Goal: Task Accomplishment & Management: Use online tool/utility

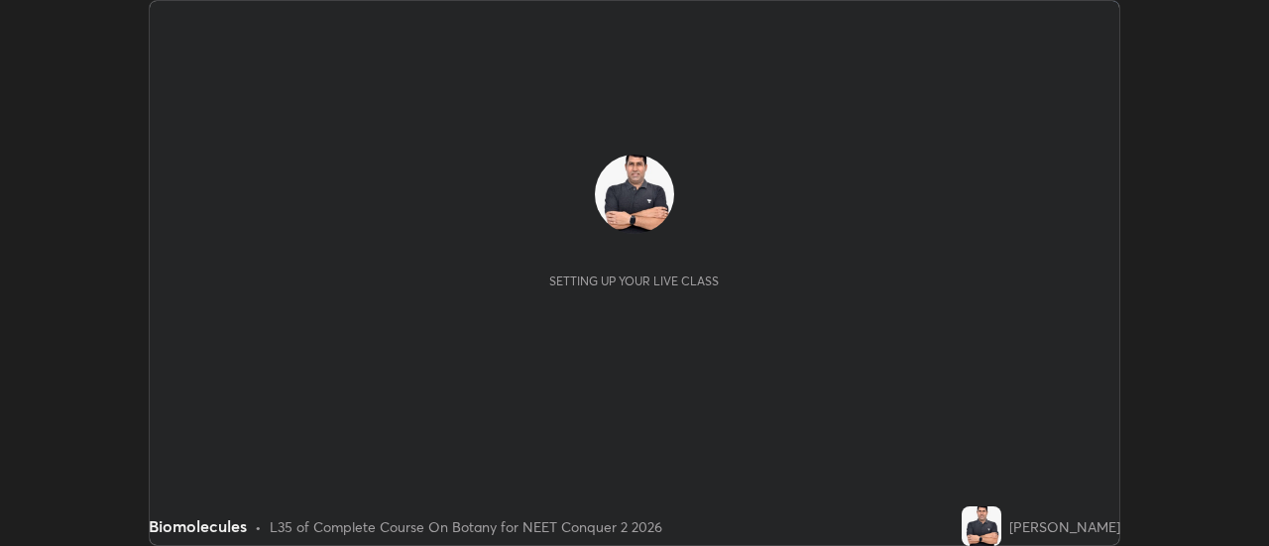
scroll to position [546, 1269]
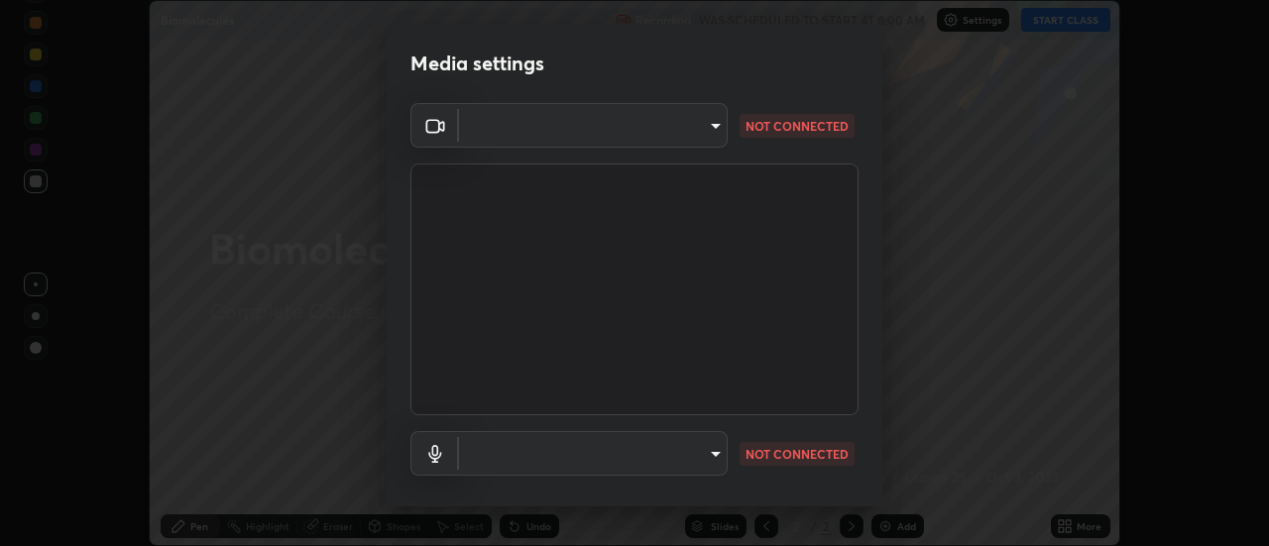
type input "b63bf8d4be001456b007e27562af51addf9deb8236f2337857bb01a3f85ddd7f"
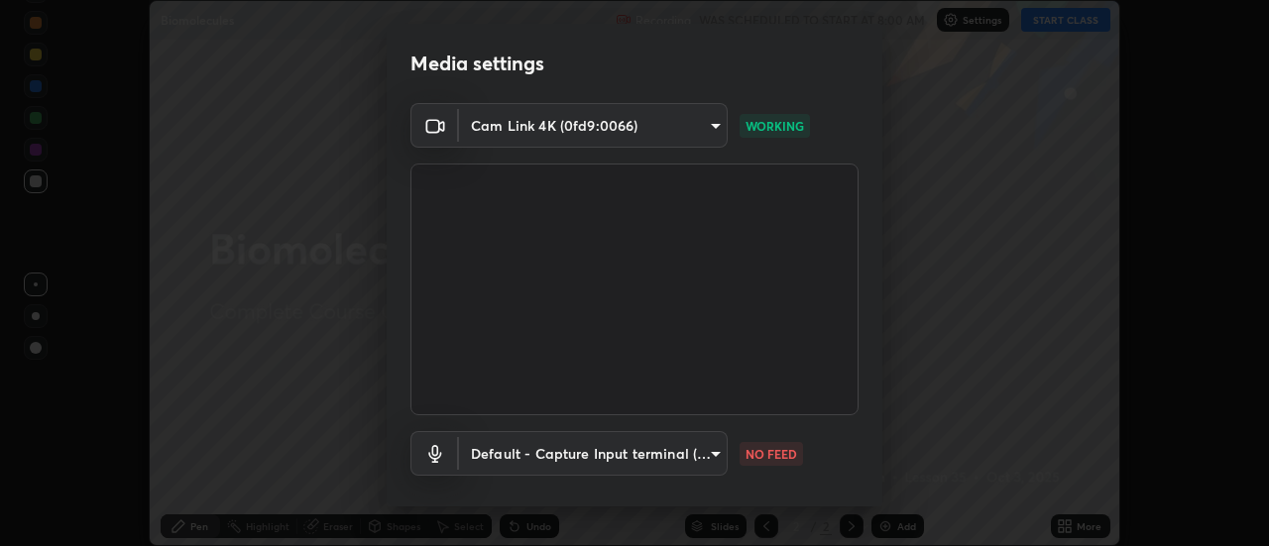
click at [707, 461] on body "Erase all Biomolecules Recording WAS SCHEDULED TO START AT 8:00 AM Settings STA…" at bounding box center [634, 273] width 1269 height 546
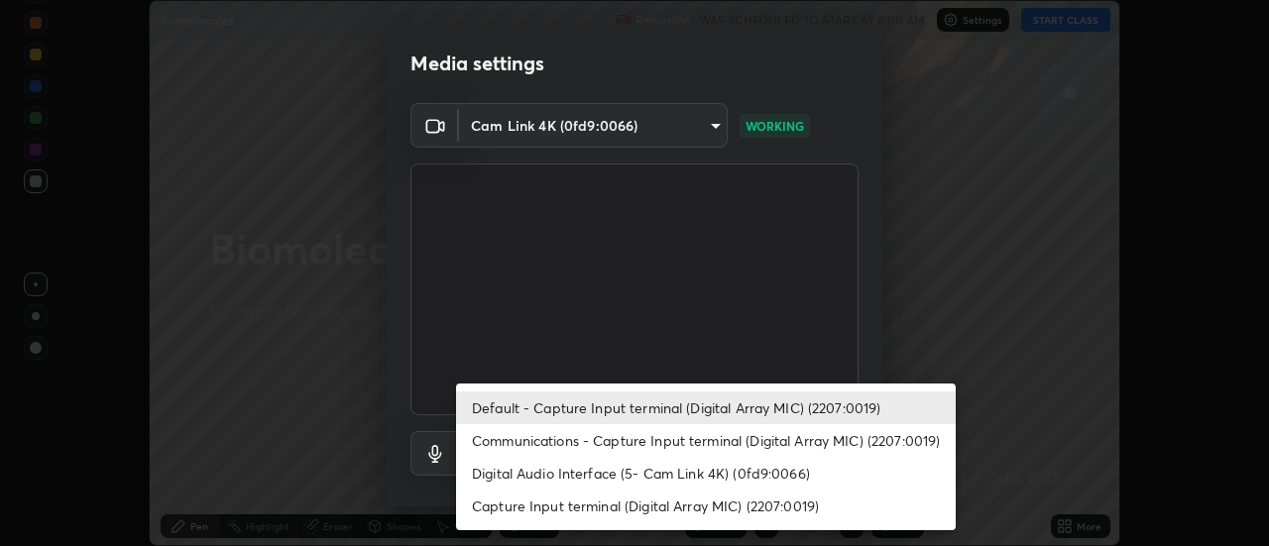
click at [720, 443] on li "Communications - Capture Input terminal (Digital Array MIC) (2207:0019)" at bounding box center [706, 440] width 500 height 33
type input "communications"
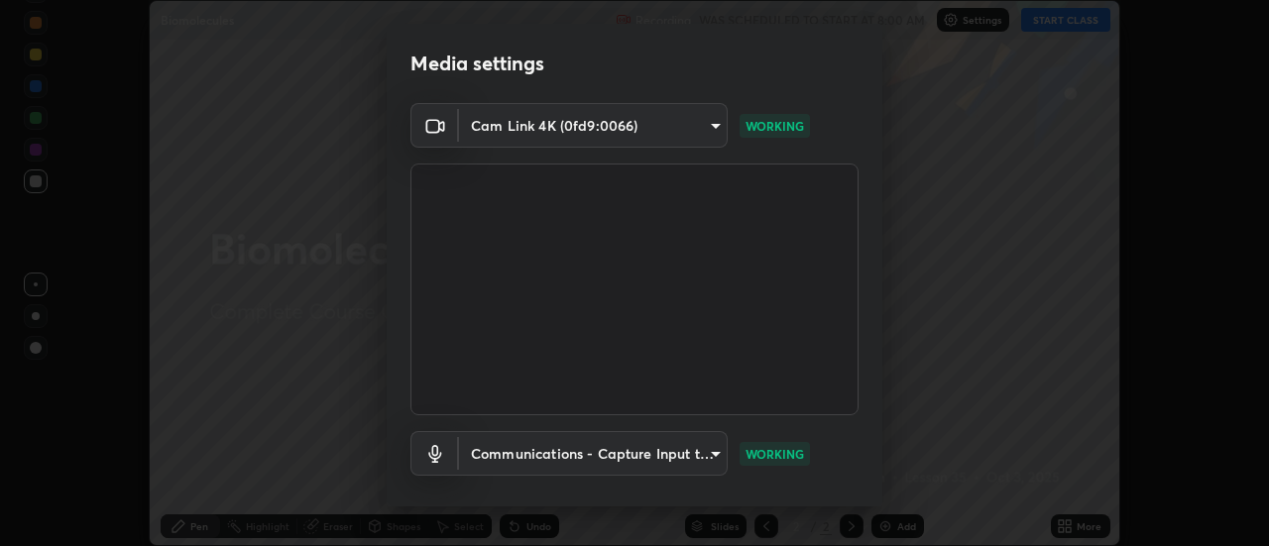
scroll to position [104, 0]
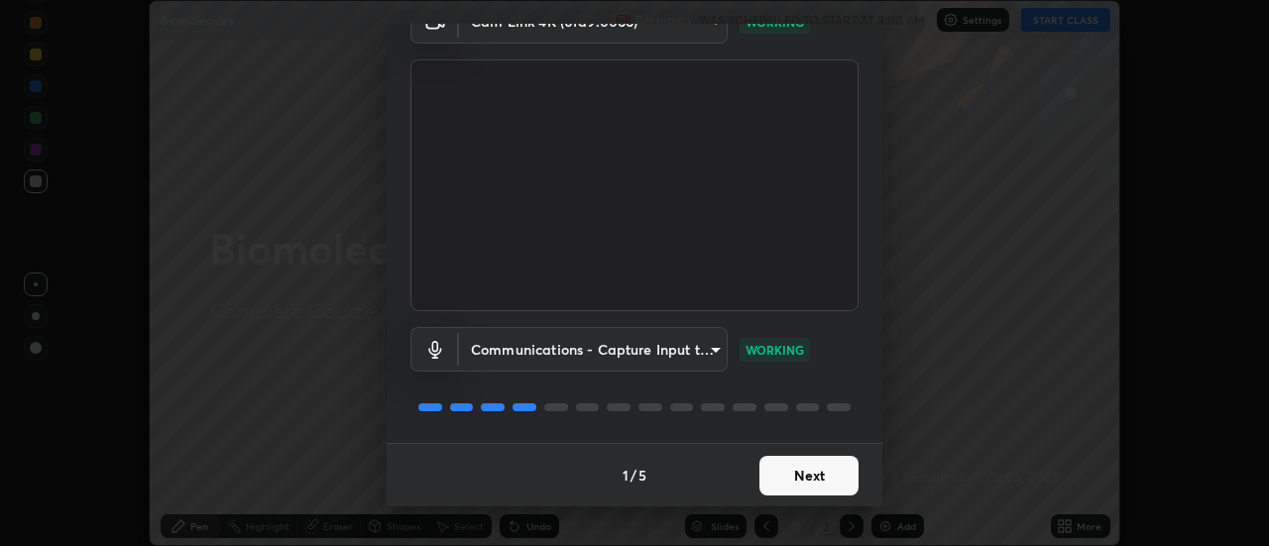
click at [838, 476] on button "Next" at bounding box center [809, 476] width 99 height 40
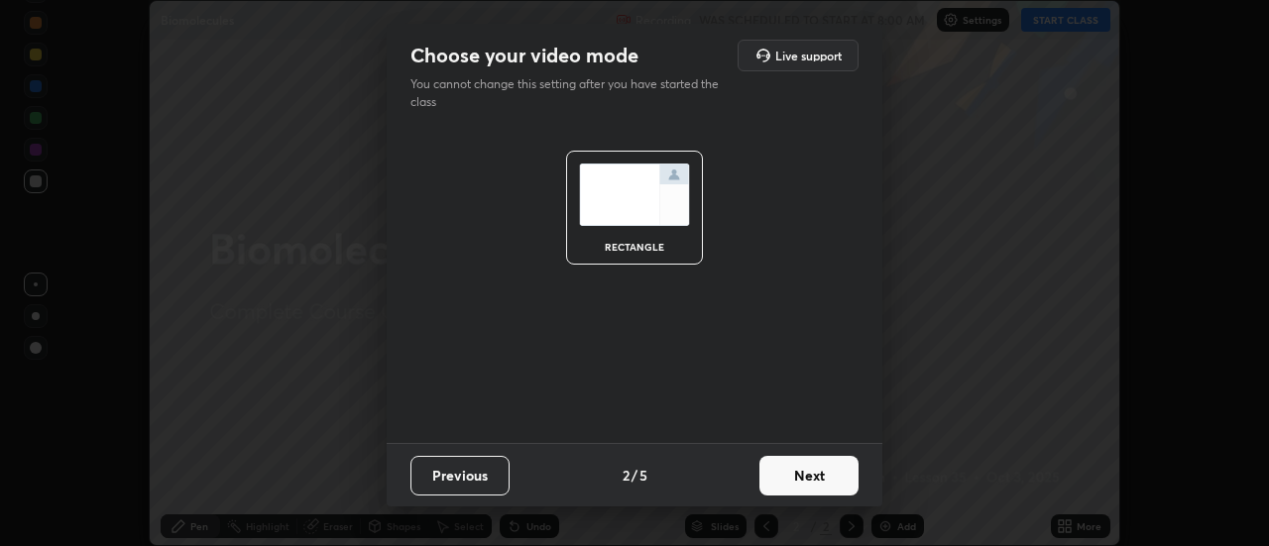
click at [847, 485] on button "Next" at bounding box center [809, 476] width 99 height 40
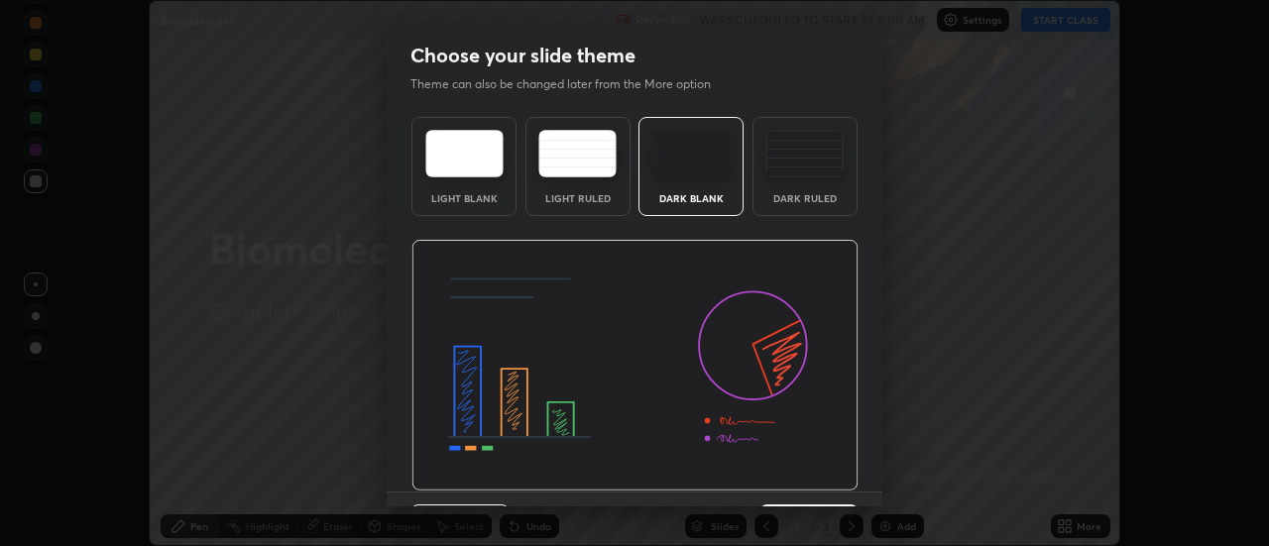
scroll to position [49, 0]
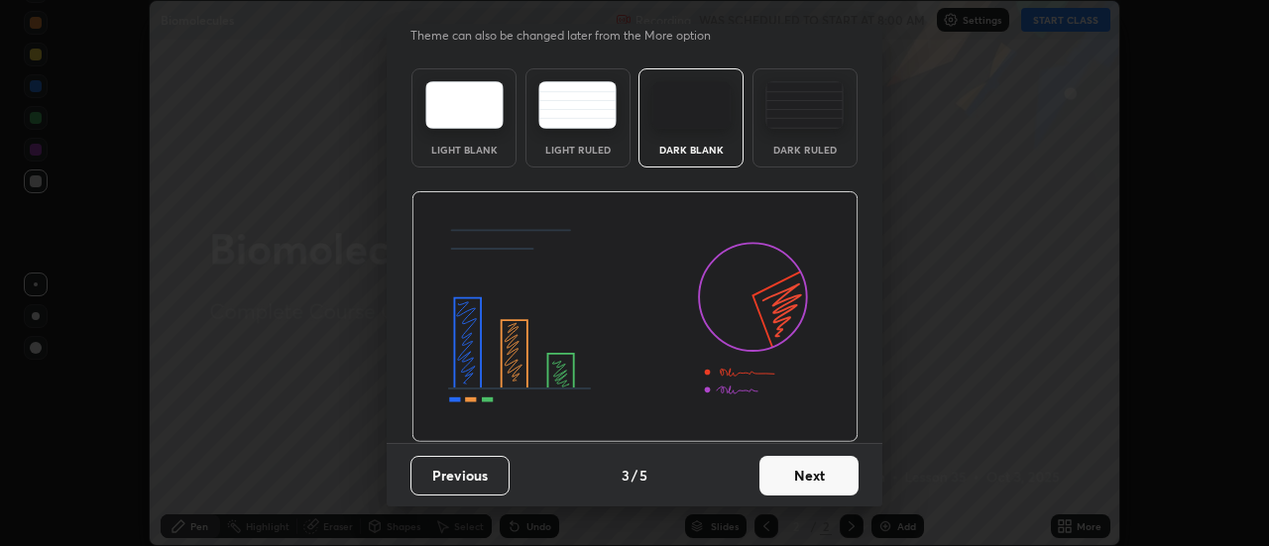
click at [849, 472] on button "Next" at bounding box center [809, 476] width 99 height 40
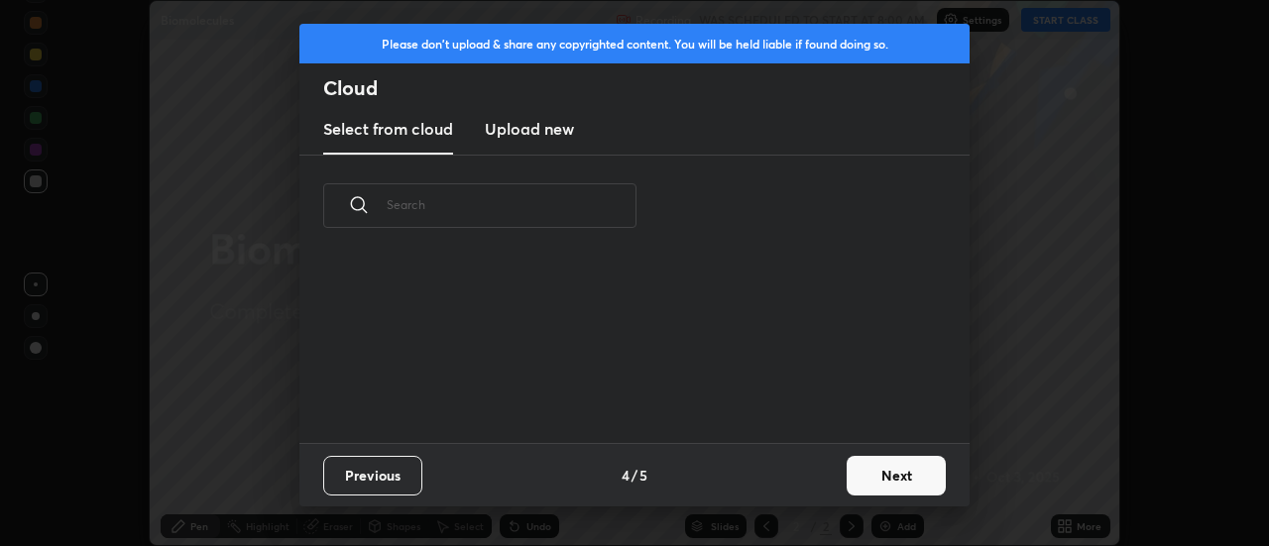
scroll to position [0, 0]
click at [899, 477] on button "Next" at bounding box center [896, 476] width 99 height 40
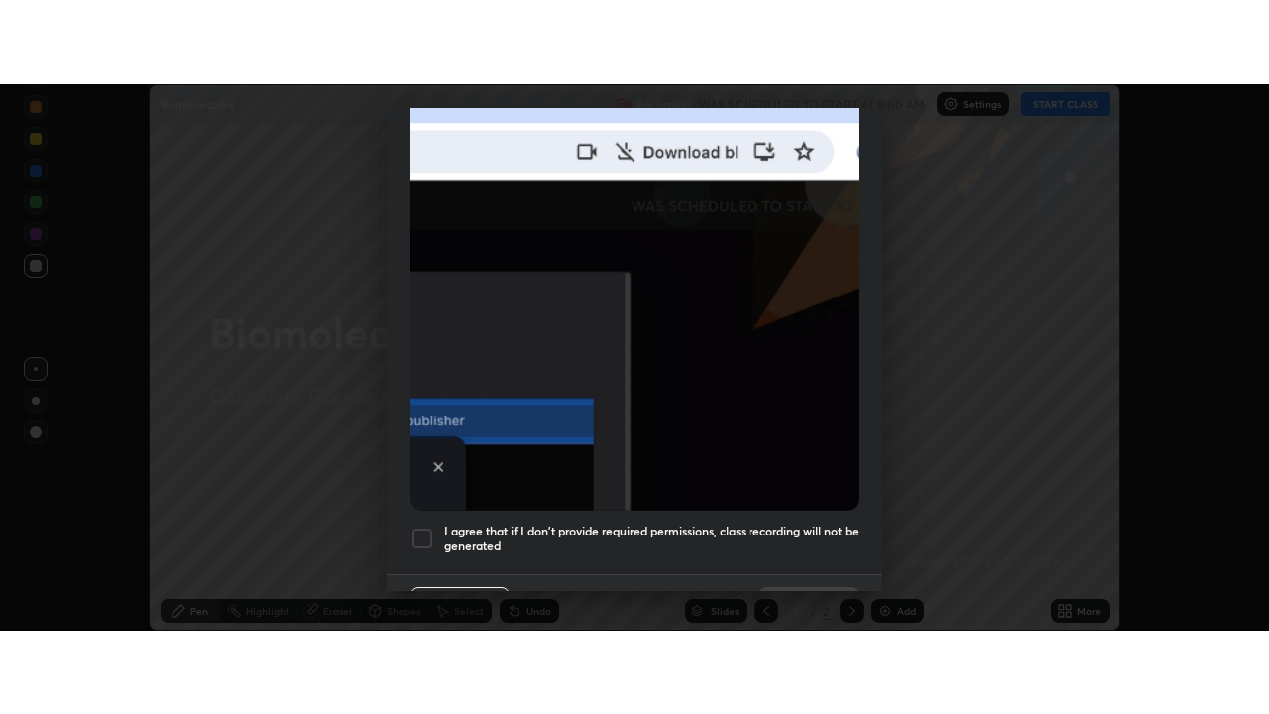
scroll to position [509, 0]
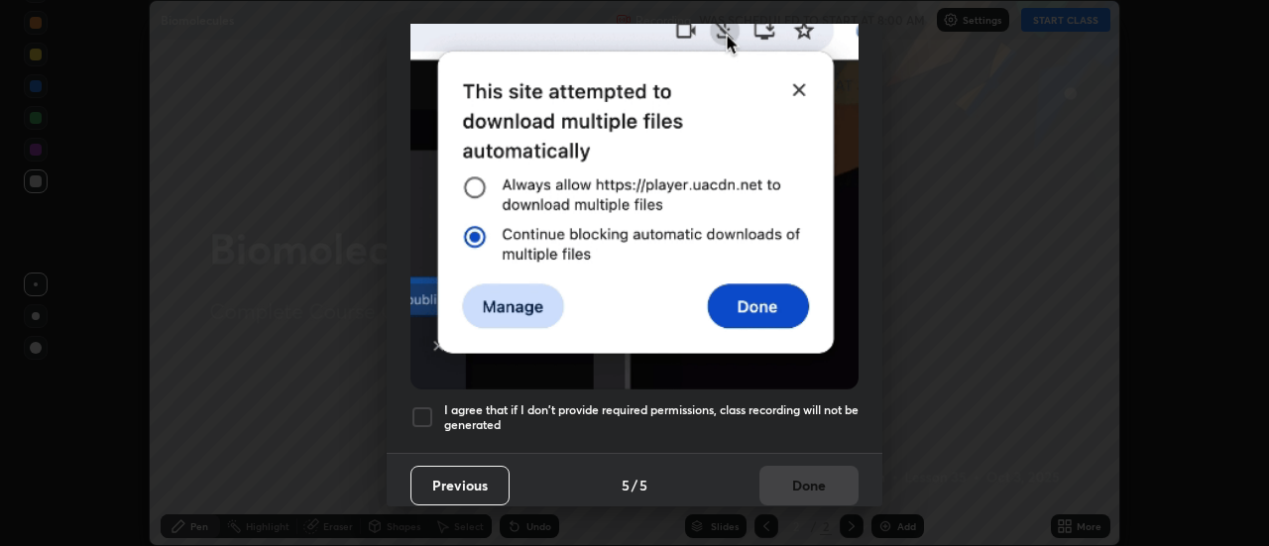
click at [420, 406] on div at bounding box center [423, 418] width 24 height 24
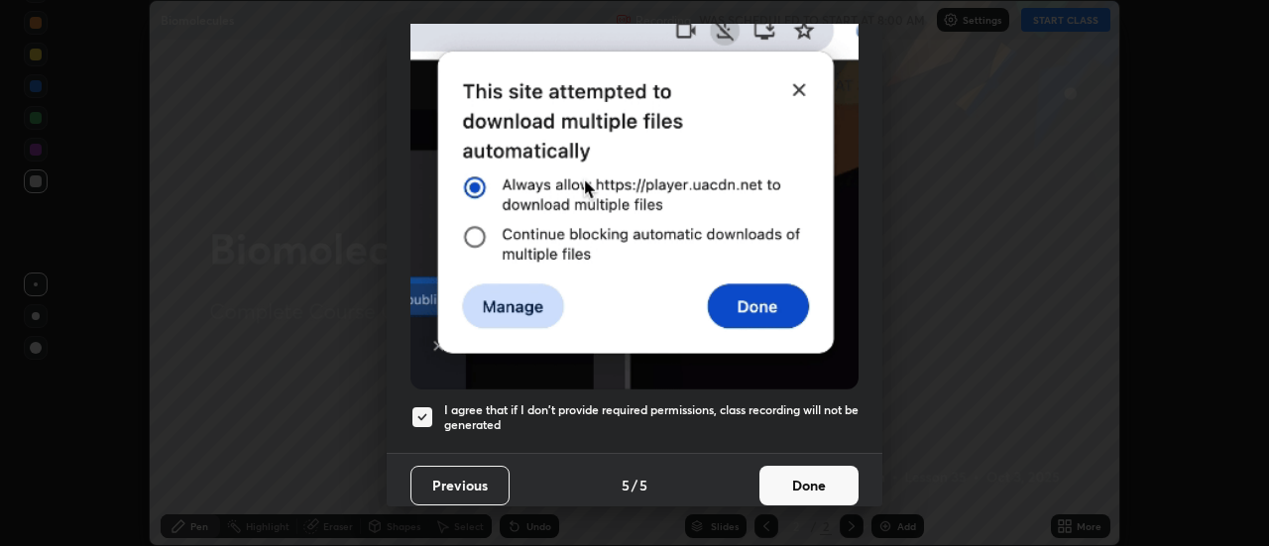
click at [785, 466] on button "Done" at bounding box center [809, 486] width 99 height 40
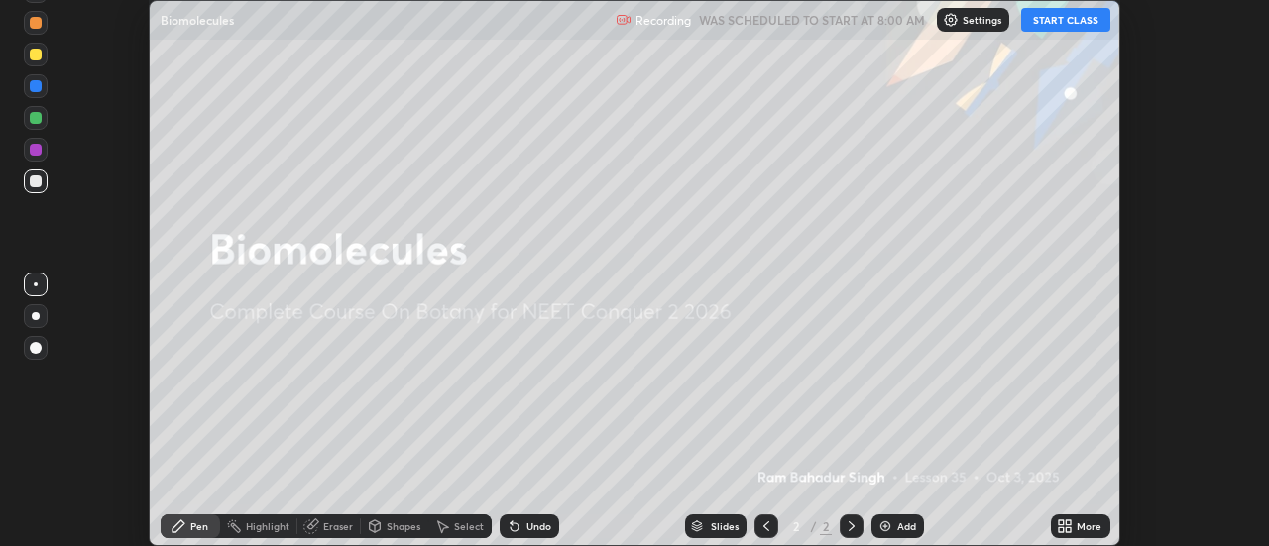
click at [1064, 19] on button "START CLASS" at bounding box center [1066, 20] width 89 height 24
click at [1062, 530] on icon at bounding box center [1061, 530] width 5 height 5
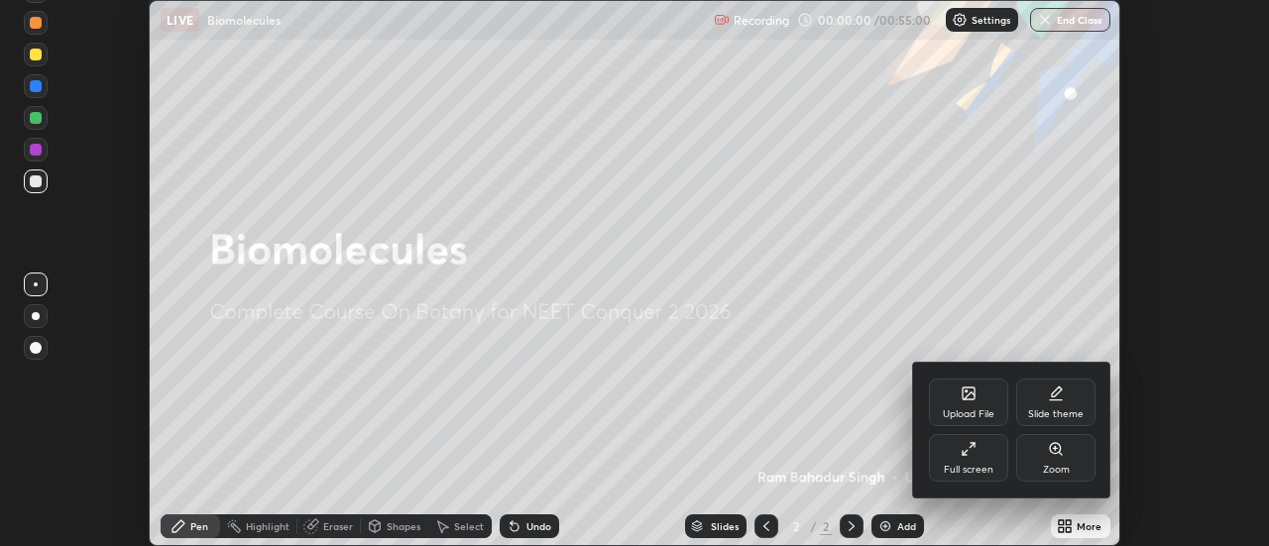
click at [963, 468] on div "Full screen" at bounding box center [969, 470] width 50 height 10
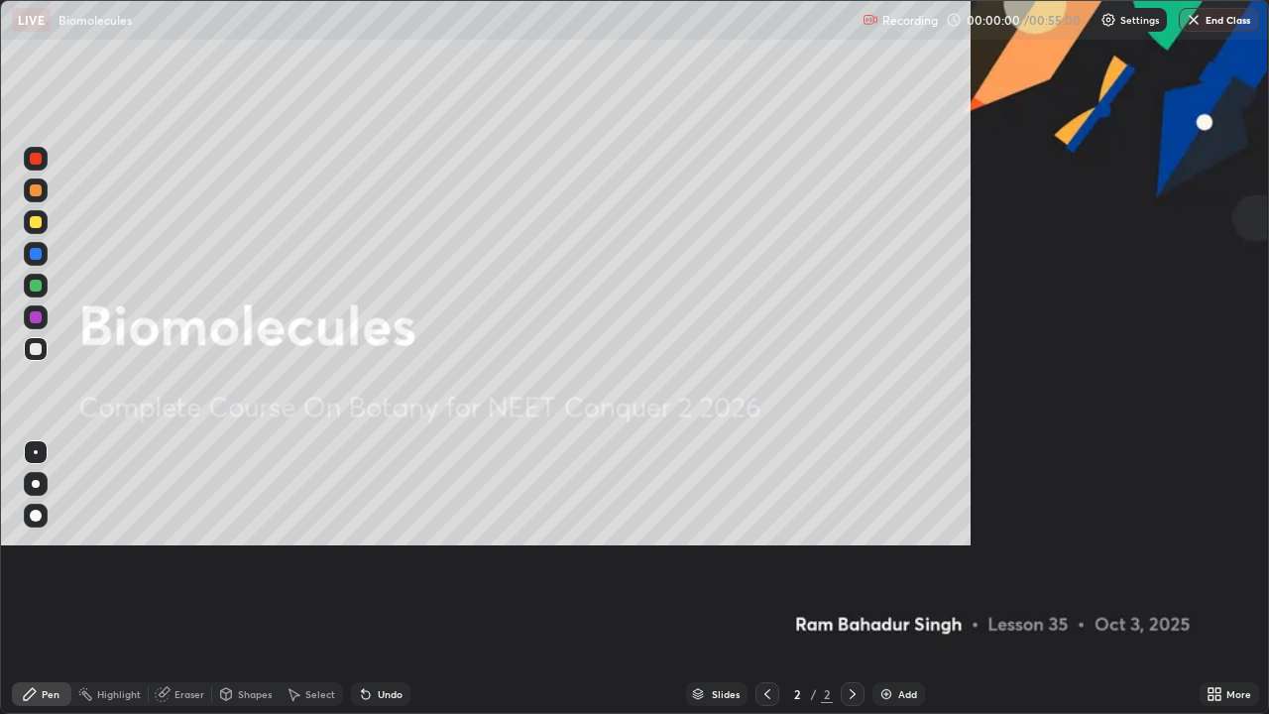
scroll to position [714, 1269]
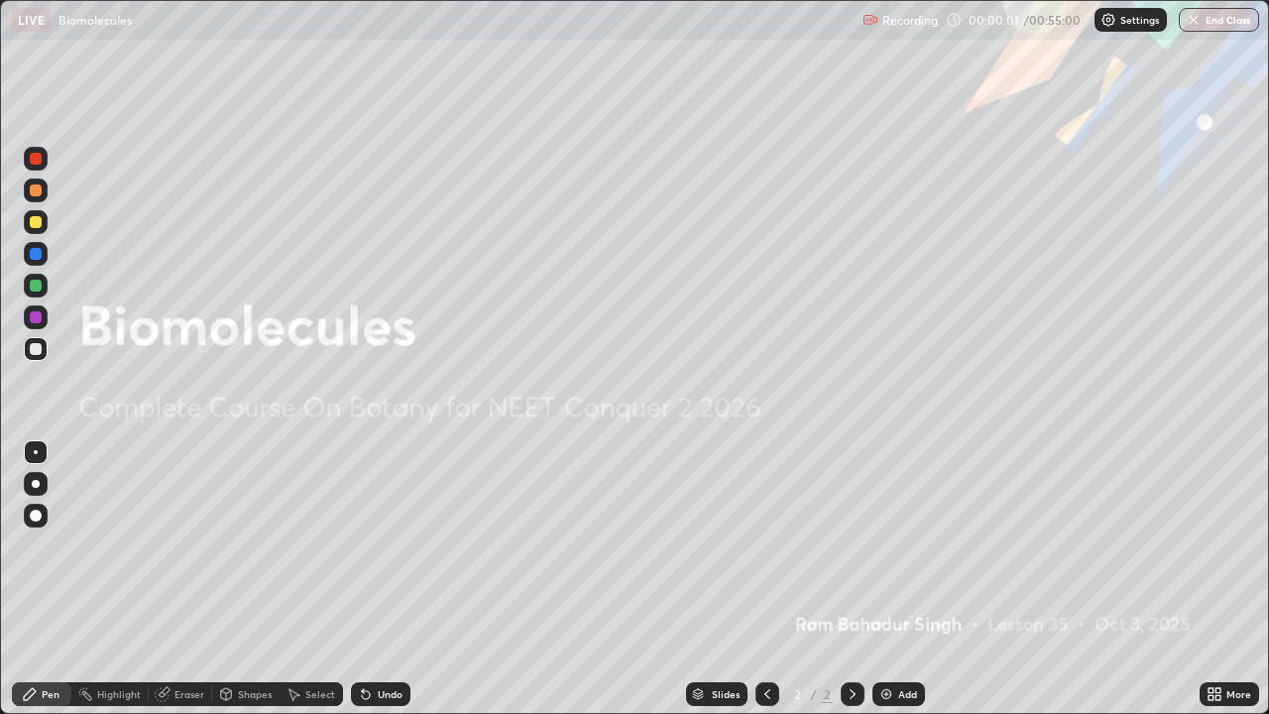
click at [888, 545] on img at bounding box center [887, 694] width 16 height 16
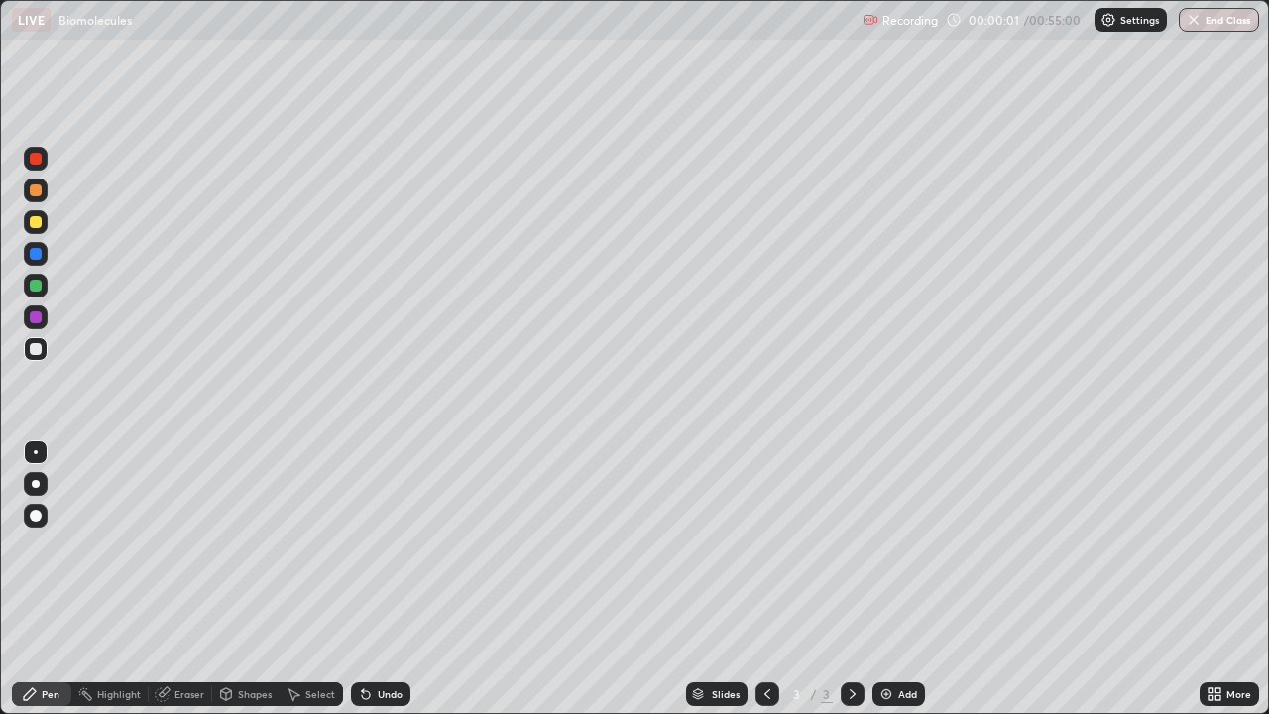
click at [886, 545] on img at bounding box center [887, 694] width 16 height 16
click at [890, 545] on img at bounding box center [887, 694] width 16 height 16
click at [891, 545] on img at bounding box center [887, 694] width 16 height 16
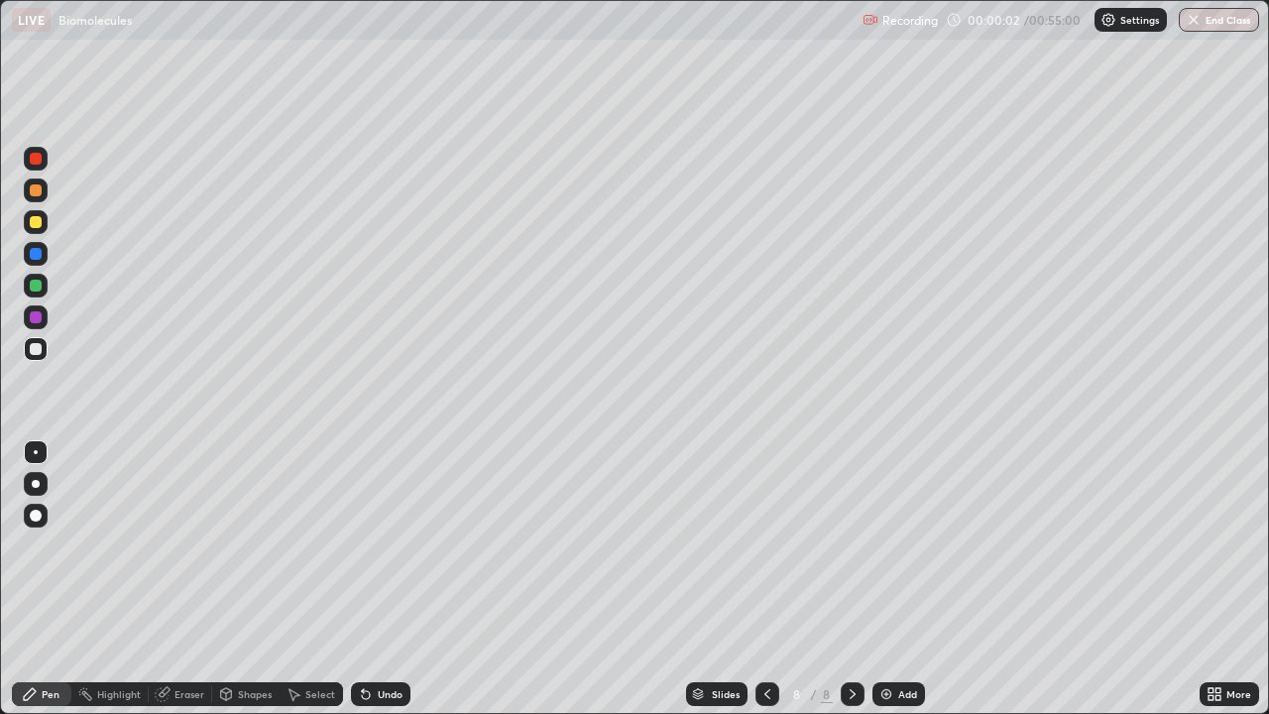
click at [890, 545] on img at bounding box center [887, 694] width 16 height 16
click at [889, 545] on img at bounding box center [887, 694] width 16 height 16
click at [890, 545] on img at bounding box center [887, 694] width 16 height 16
click at [889, 545] on div "Add" at bounding box center [899, 694] width 53 height 24
click at [891, 545] on img at bounding box center [887, 694] width 16 height 16
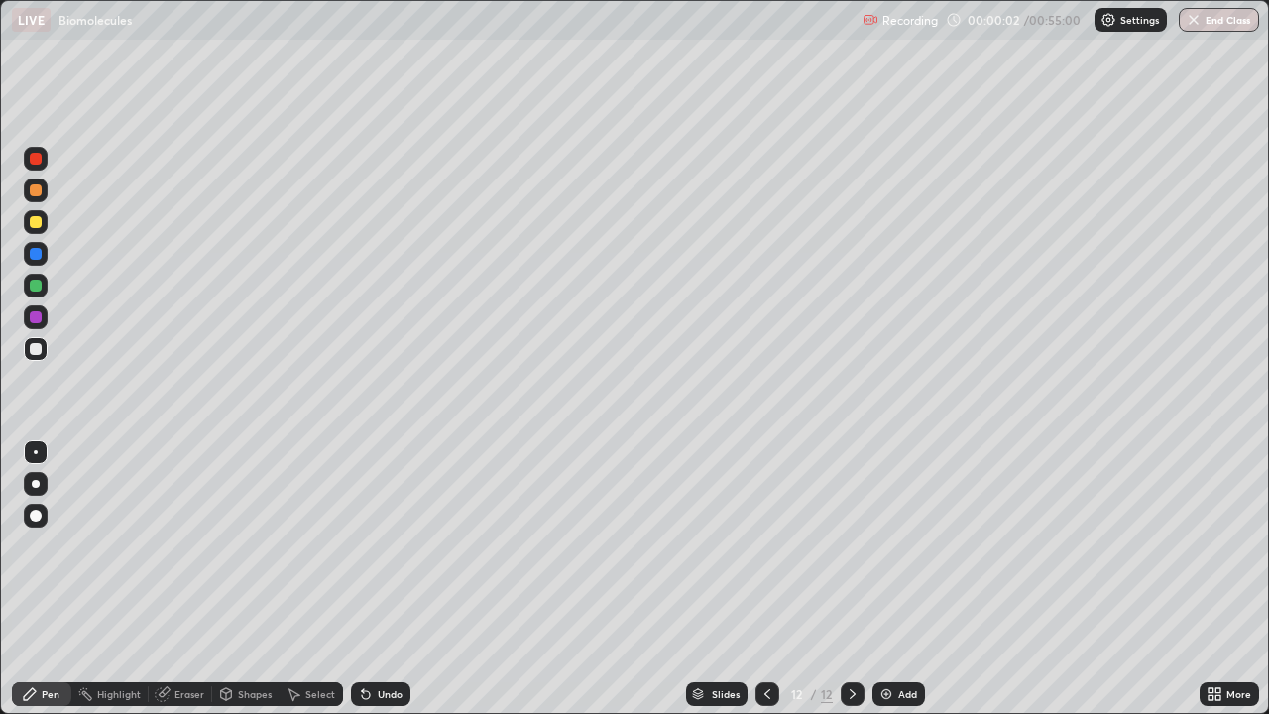
click at [889, 545] on img at bounding box center [887, 694] width 16 height 16
click at [773, 545] on icon at bounding box center [768, 694] width 16 height 16
click at [767, 545] on icon at bounding box center [768, 694] width 16 height 16
click at [766, 545] on icon at bounding box center [768, 694] width 16 height 16
click at [763, 545] on icon at bounding box center [768, 694] width 16 height 16
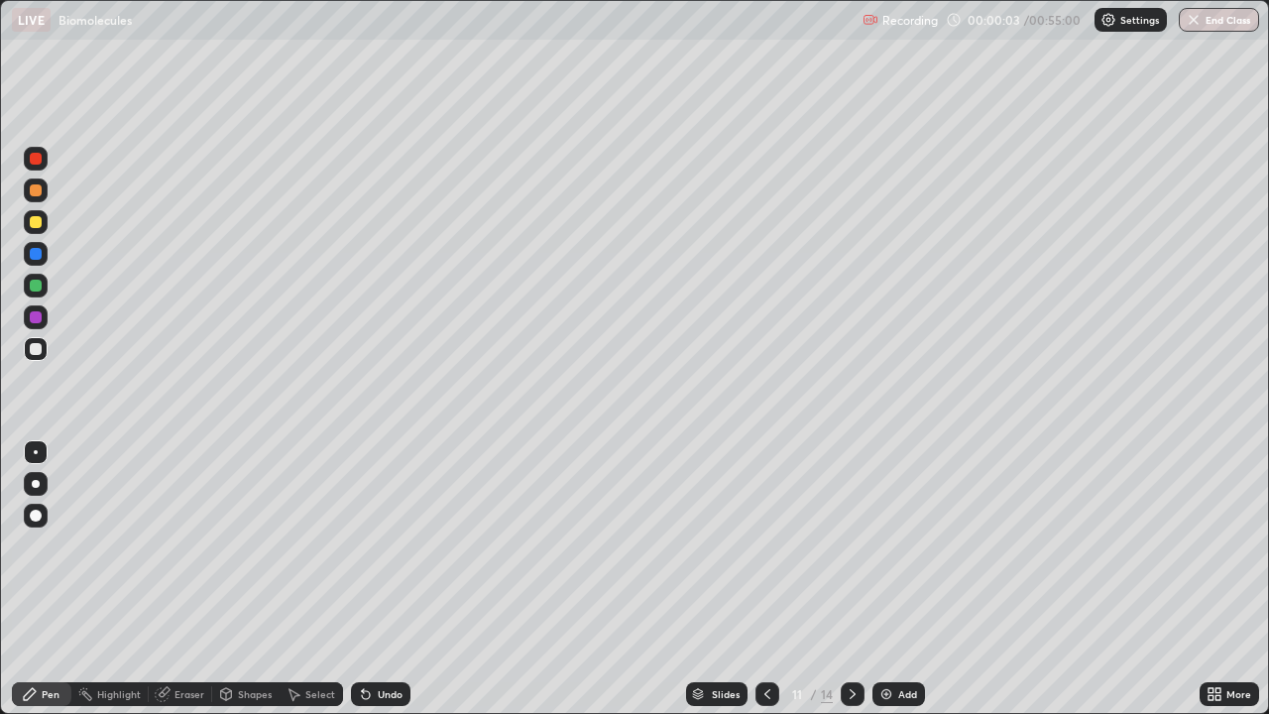
click at [766, 545] on icon at bounding box center [768, 694] width 16 height 16
click at [763, 545] on icon at bounding box center [768, 694] width 16 height 16
click at [767, 545] on icon at bounding box center [768, 694] width 16 height 16
click at [765, 545] on icon at bounding box center [768, 694] width 16 height 16
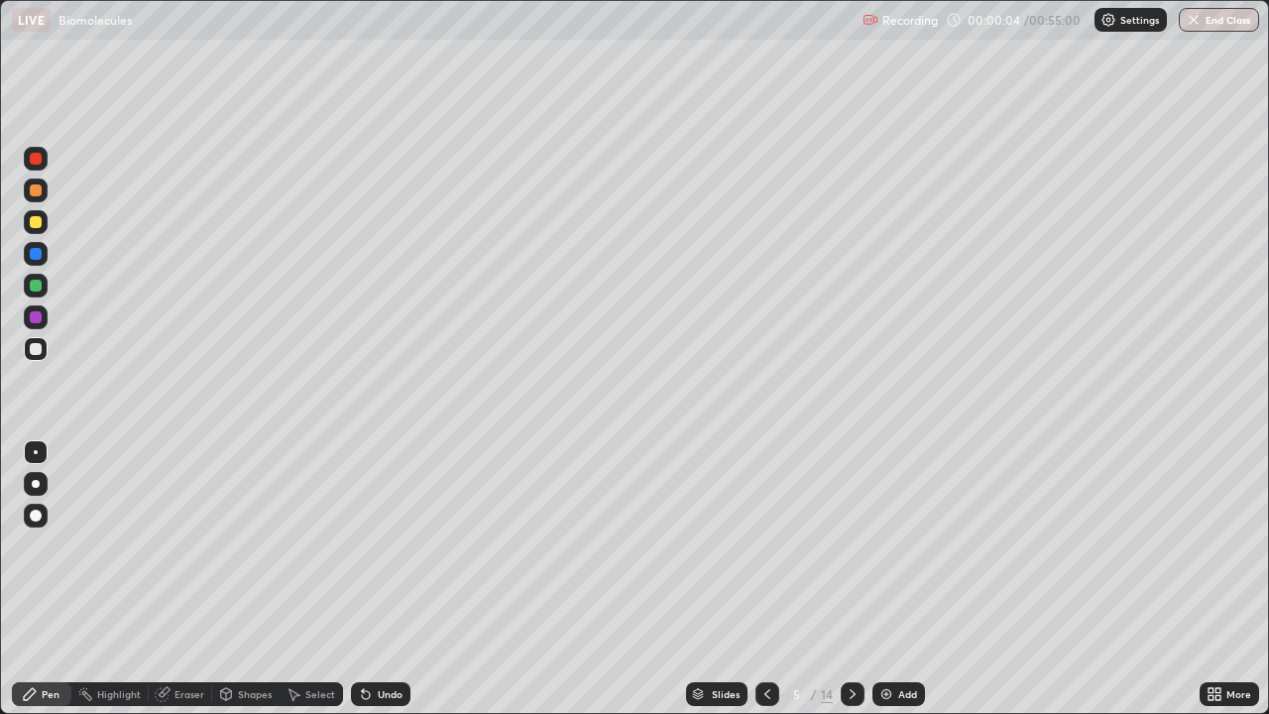
click at [766, 545] on icon at bounding box center [768, 694] width 16 height 16
click at [765, 545] on icon at bounding box center [768, 694] width 16 height 16
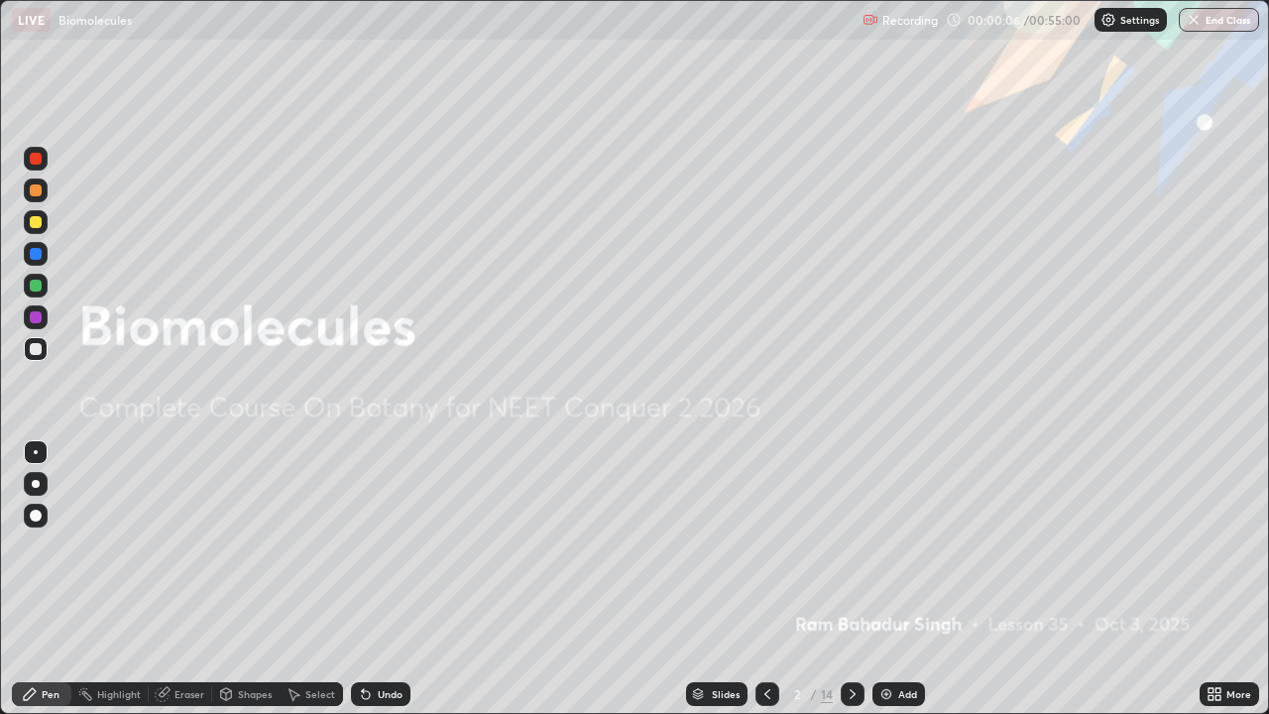
click at [852, 545] on icon at bounding box center [853, 694] width 6 height 10
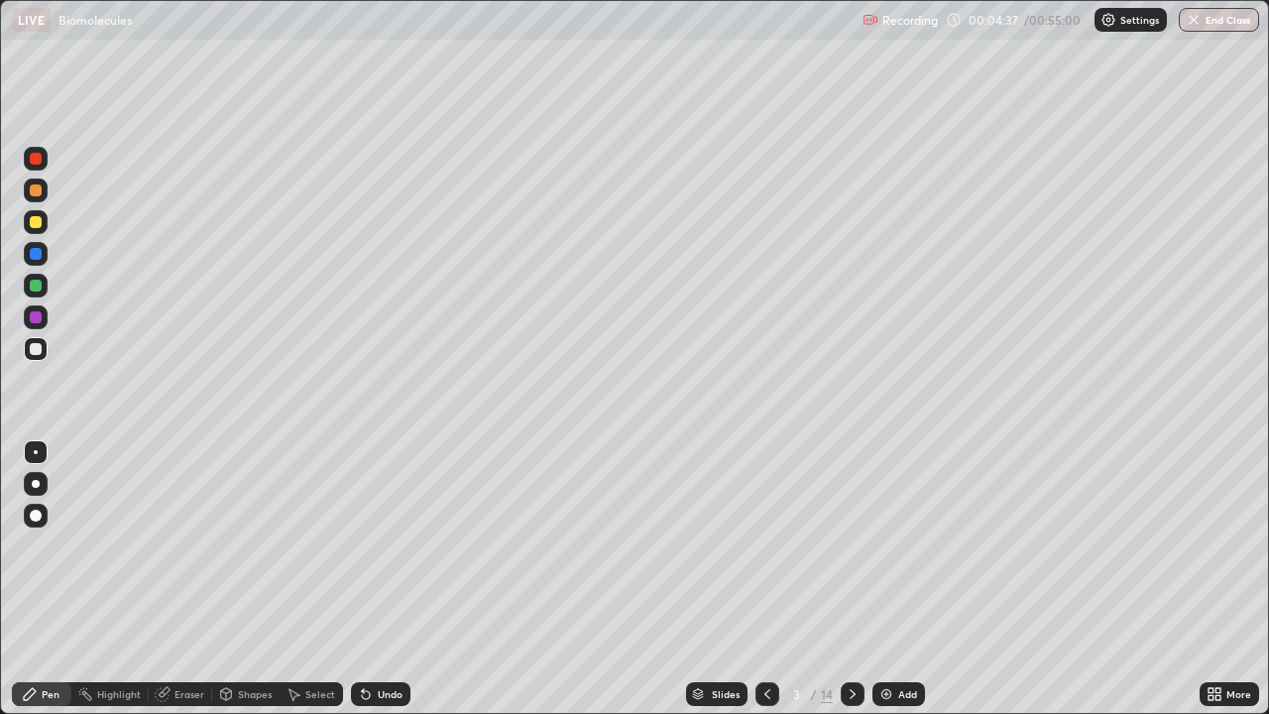
click at [41, 227] on div at bounding box center [36, 222] width 24 height 24
click at [849, 545] on icon at bounding box center [853, 694] width 16 height 16
click at [41, 291] on div at bounding box center [36, 286] width 24 height 24
click at [32, 223] on div at bounding box center [36, 222] width 12 height 12
click at [35, 486] on div at bounding box center [36, 484] width 8 height 8
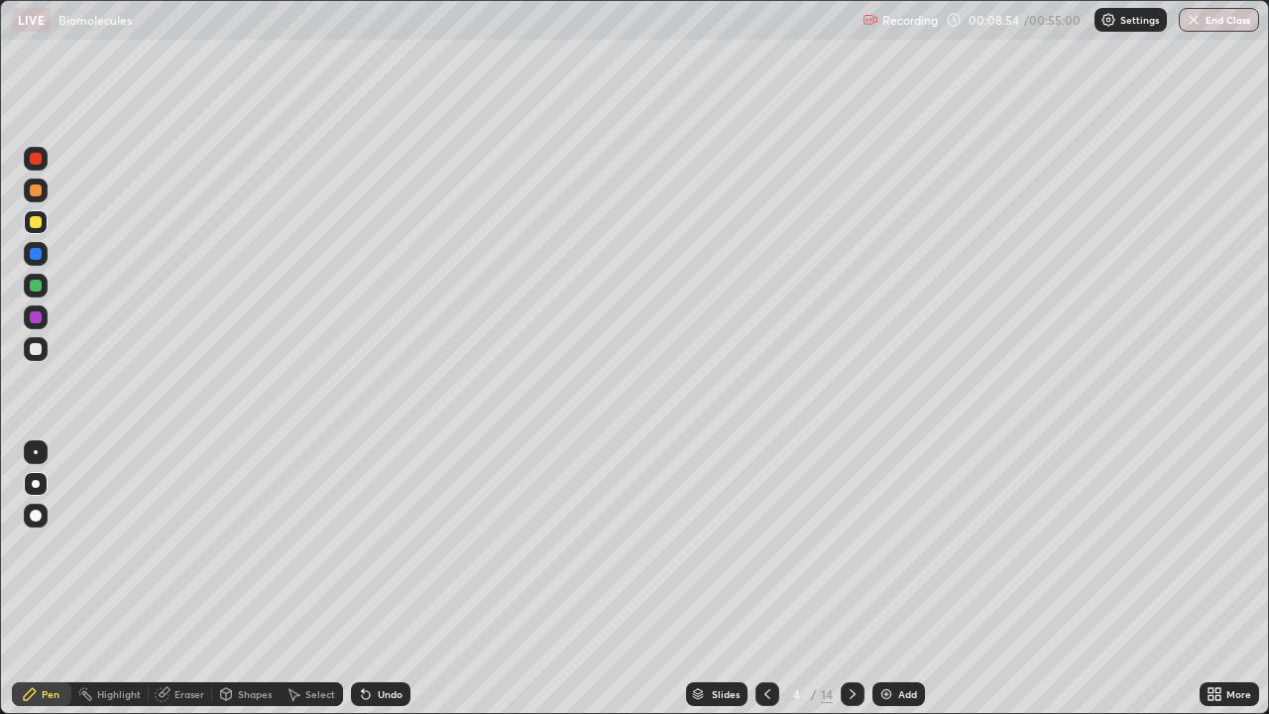
click at [38, 515] on div at bounding box center [36, 516] width 12 height 12
click at [37, 225] on div at bounding box center [36, 222] width 12 height 12
click at [36, 452] on div at bounding box center [36, 452] width 4 height 4
click at [39, 290] on div at bounding box center [36, 286] width 12 height 12
click at [35, 226] on div at bounding box center [36, 222] width 12 height 12
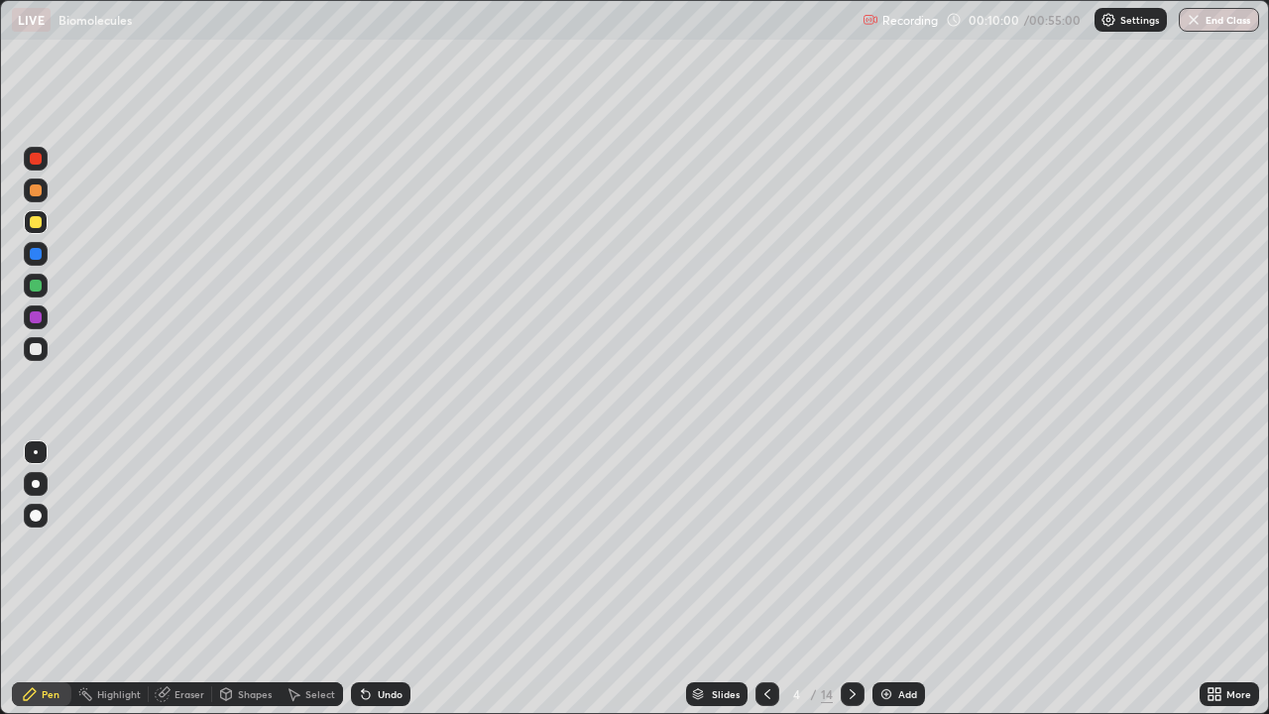
click at [40, 291] on div at bounding box center [36, 286] width 12 height 12
click at [36, 223] on div at bounding box center [36, 222] width 12 height 12
click at [38, 484] on div at bounding box center [36, 484] width 8 height 8
click at [36, 452] on div at bounding box center [36, 452] width 4 height 4
click at [851, 545] on icon at bounding box center [853, 694] width 16 height 16
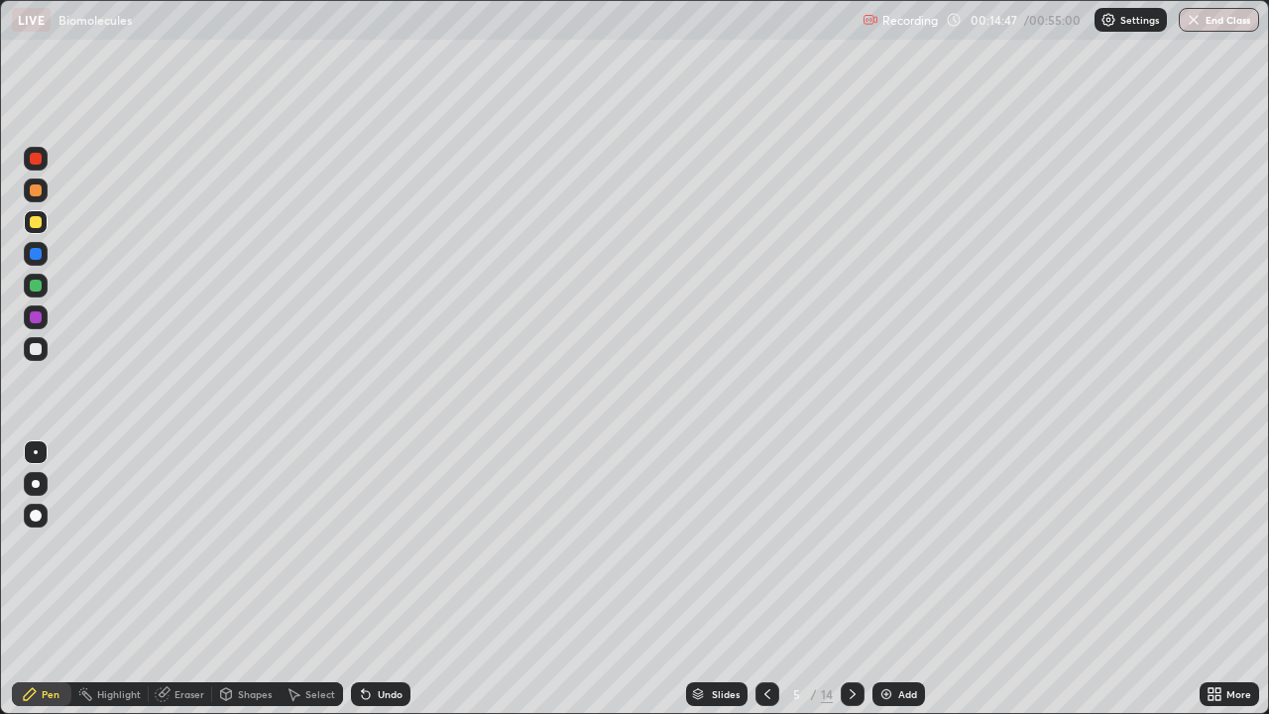
click at [37, 163] on div at bounding box center [36, 159] width 12 height 12
click at [35, 229] on div at bounding box center [36, 222] width 24 height 24
click at [36, 160] on div at bounding box center [36, 159] width 12 height 12
click at [37, 482] on div at bounding box center [36, 484] width 8 height 8
click at [37, 286] on div at bounding box center [36, 286] width 12 height 12
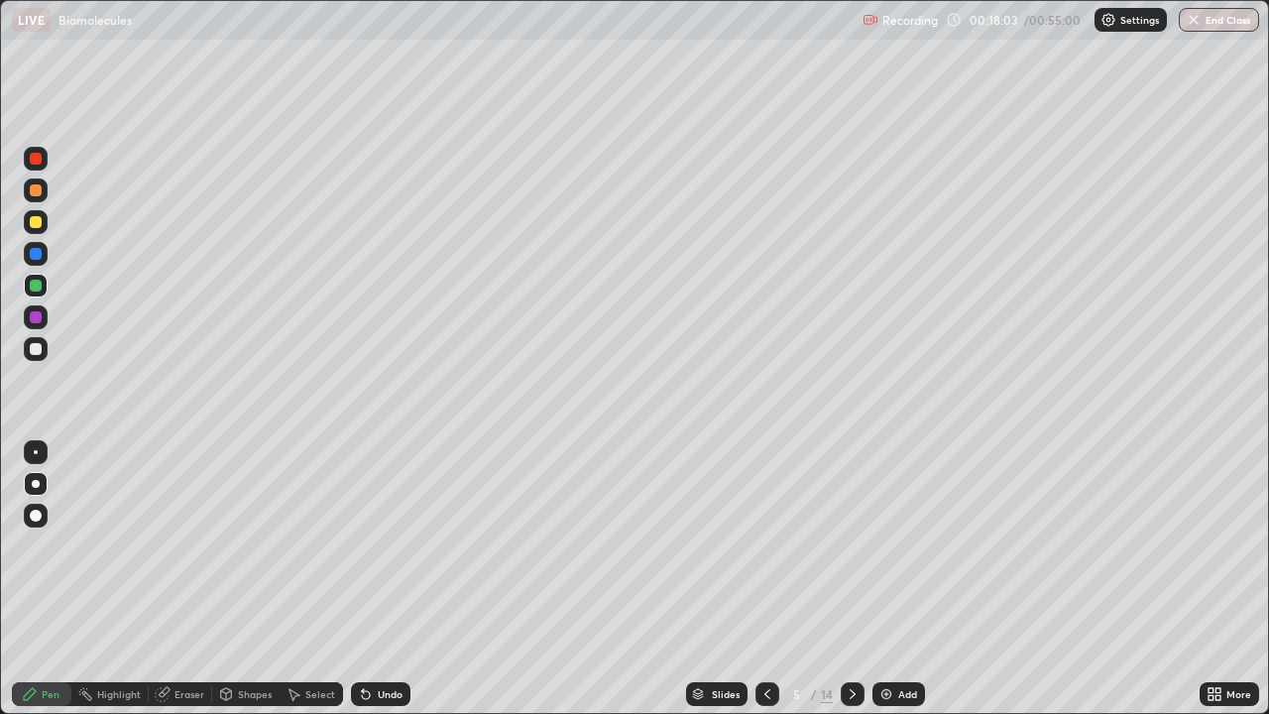
click at [854, 545] on icon at bounding box center [853, 694] width 16 height 16
click at [46, 233] on div at bounding box center [36, 222] width 24 height 32
click at [36, 452] on div at bounding box center [36, 452] width 4 height 4
click at [40, 164] on div at bounding box center [36, 159] width 24 height 24
click at [38, 289] on div at bounding box center [36, 286] width 12 height 12
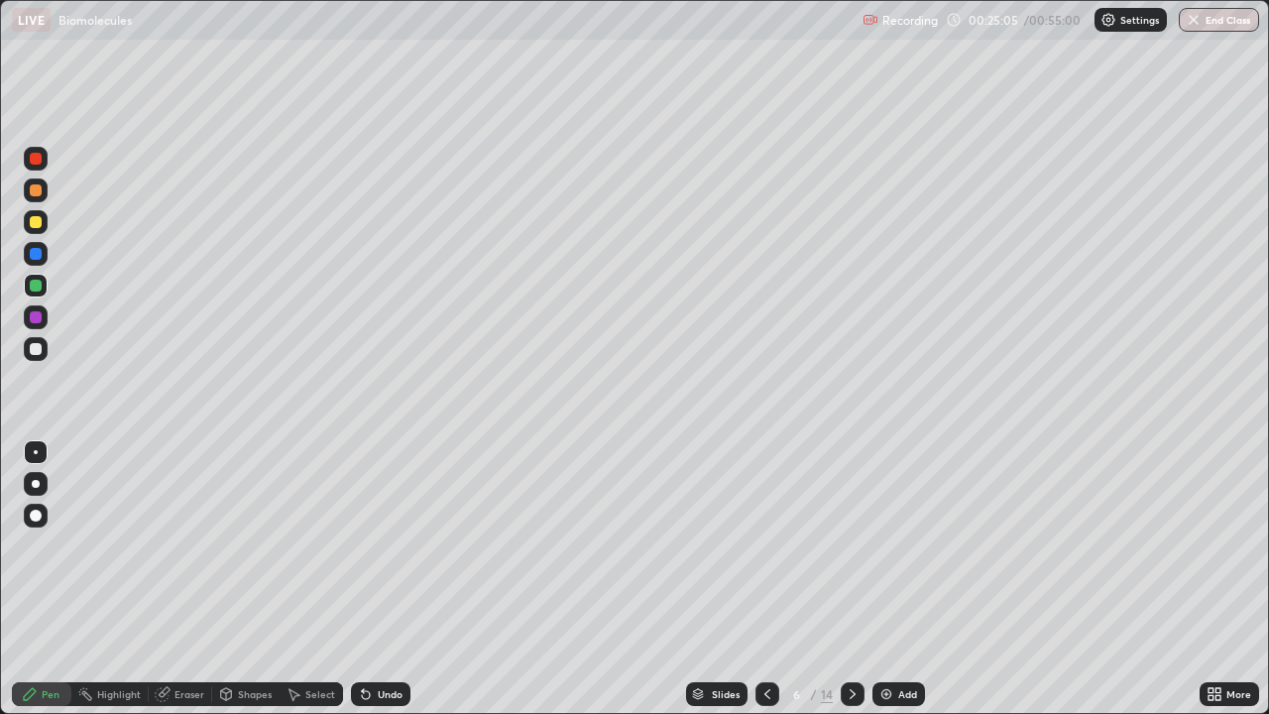
click at [38, 256] on div at bounding box center [36, 254] width 12 height 12
click at [37, 226] on div at bounding box center [36, 222] width 12 height 12
click at [851, 545] on icon at bounding box center [853, 694] width 16 height 16
click at [41, 226] on div at bounding box center [36, 222] width 24 height 24
click at [851, 545] on icon at bounding box center [853, 694] width 16 height 16
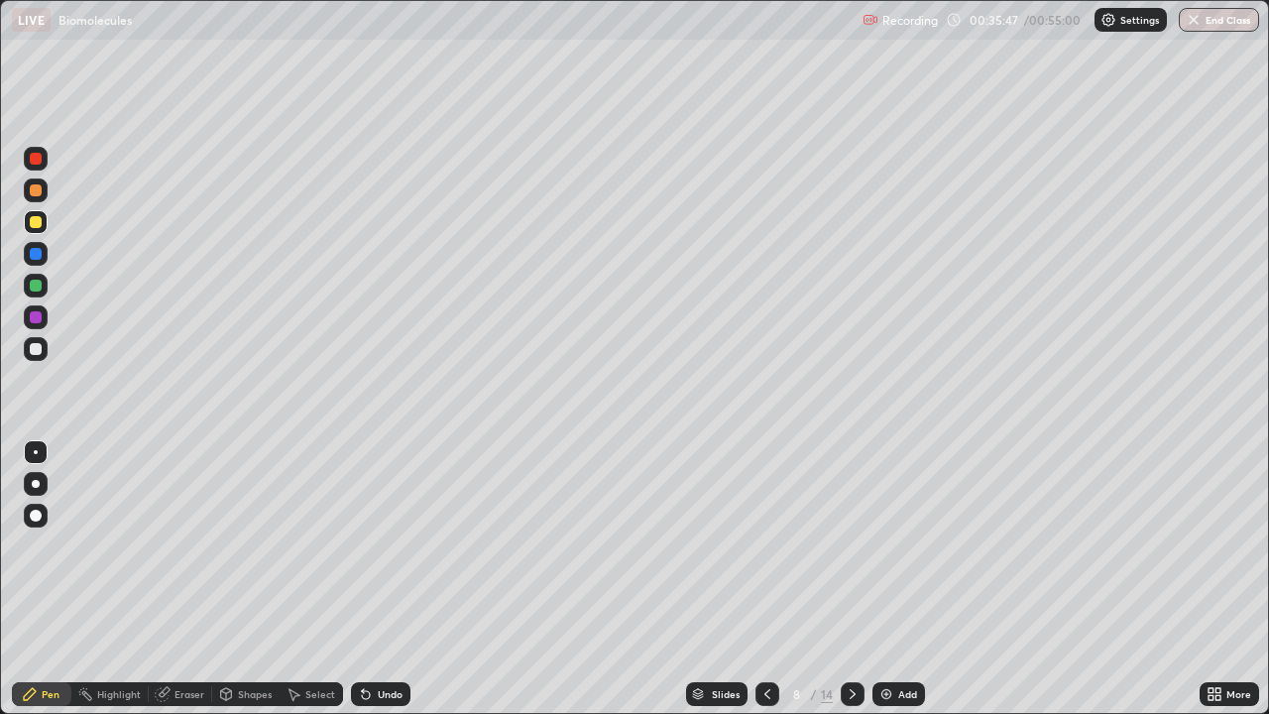
click at [851, 545] on icon at bounding box center [853, 694] width 16 height 16
click at [38, 513] on div at bounding box center [36, 516] width 12 height 12
click at [39, 350] on div at bounding box center [36, 349] width 12 height 12
click at [37, 225] on div at bounding box center [36, 222] width 12 height 12
click at [35, 451] on div at bounding box center [36, 452] width 4 height 4
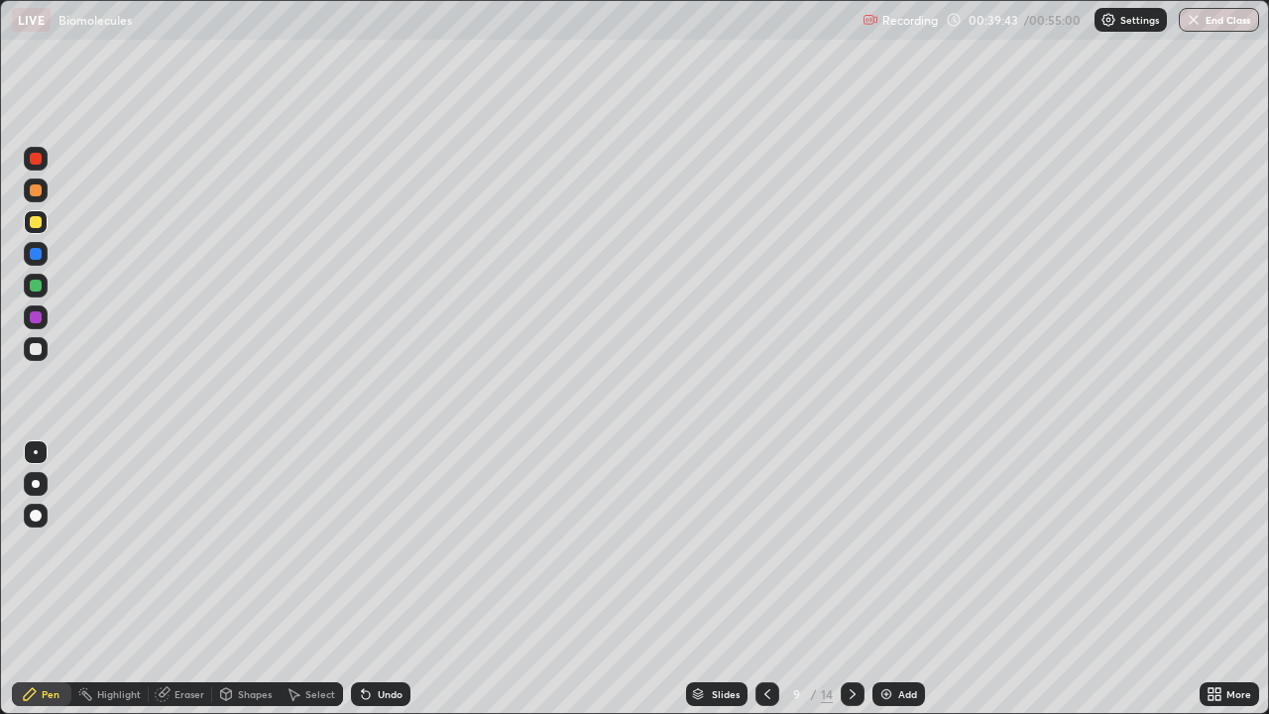
click at [36, 287] on div at bounding box center [36, 286] width 12 height 12
click at [35, 226] on div at bounding box center [36, 222] width 12 height 12
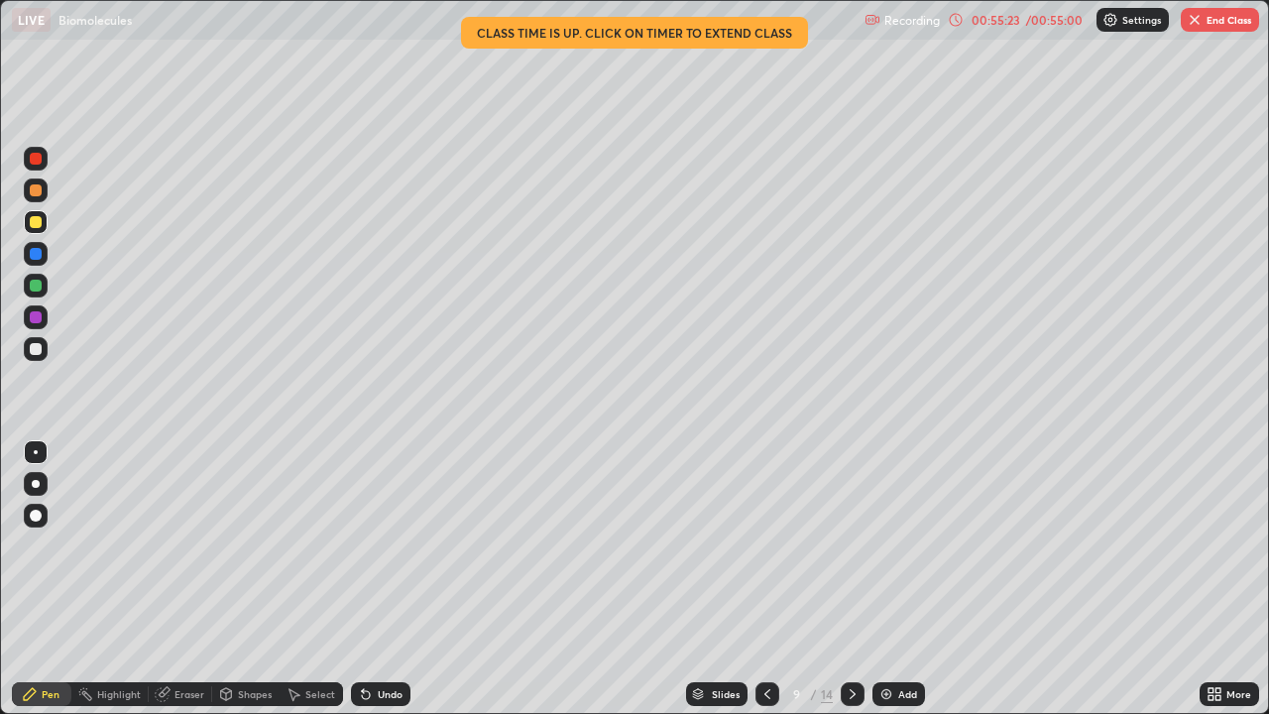
click at [1194, 21] on img "button" at bounding box center [1195, 20] width 16 height 16
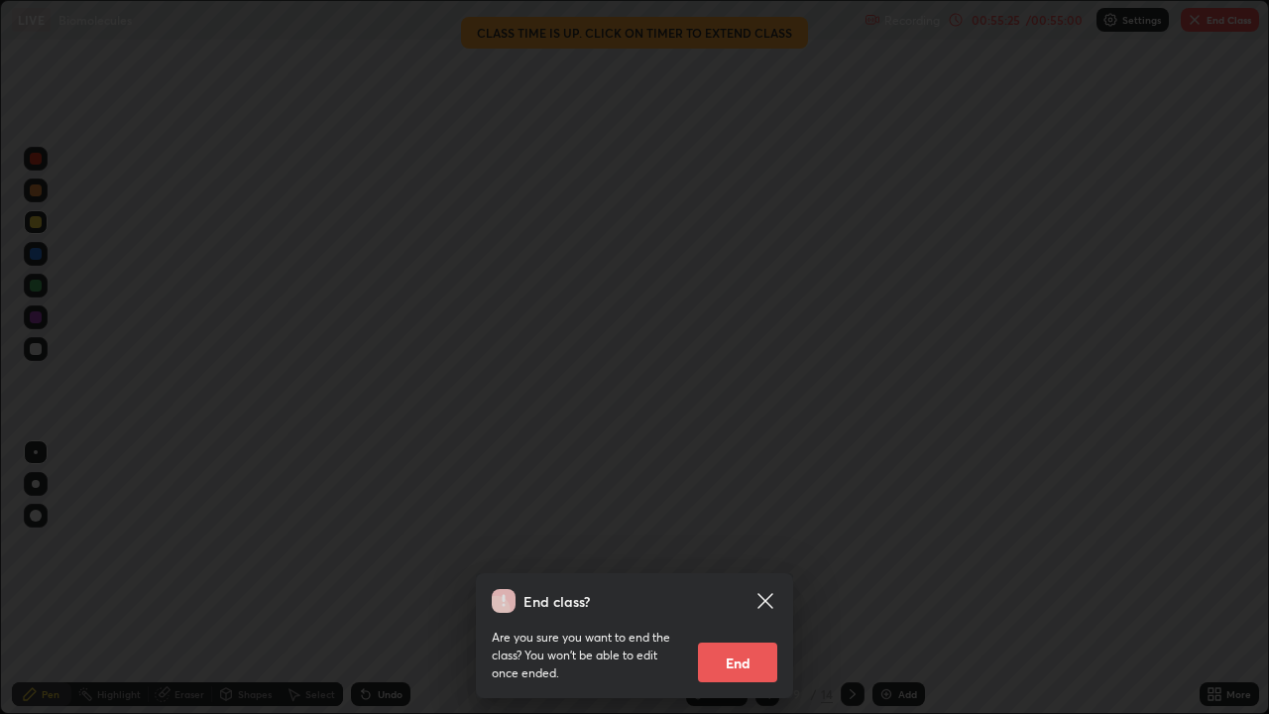
click at [1190, 25] on div at bounding box center [634, 357] width 1269 height 714
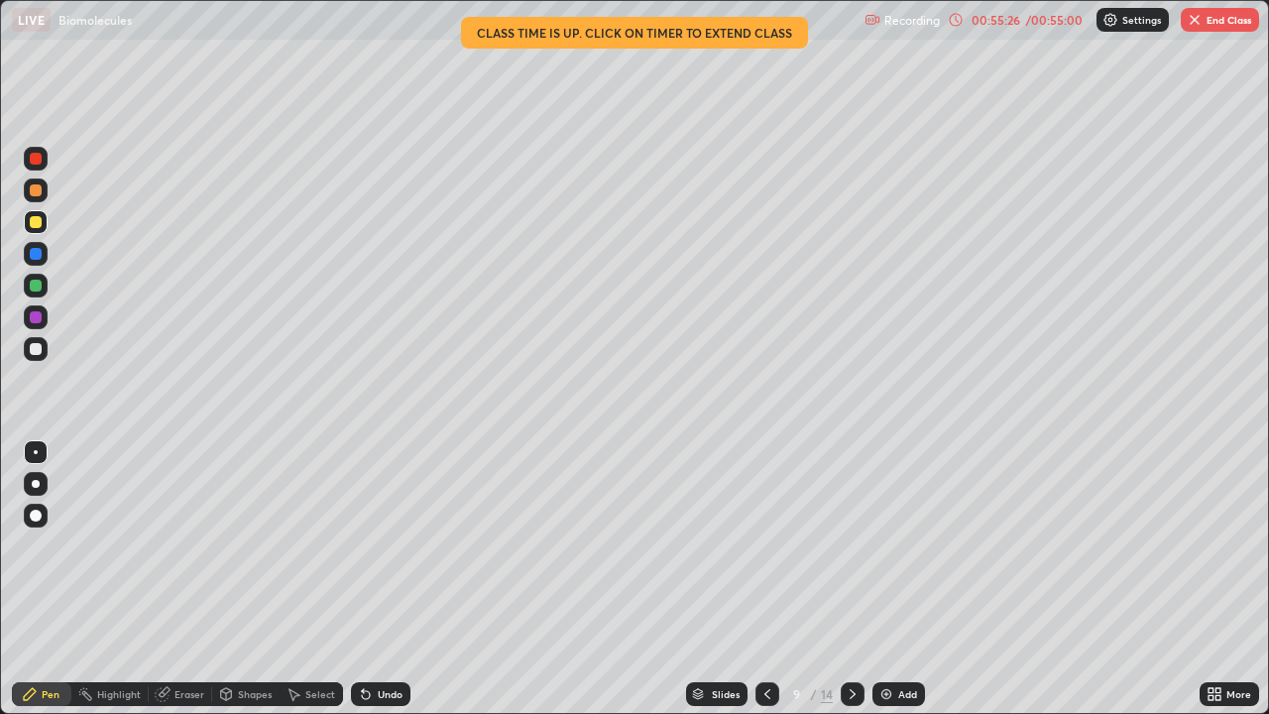
click at [1195, 22] on img "button" at bounding box center [1195, 20] width 16 height 16
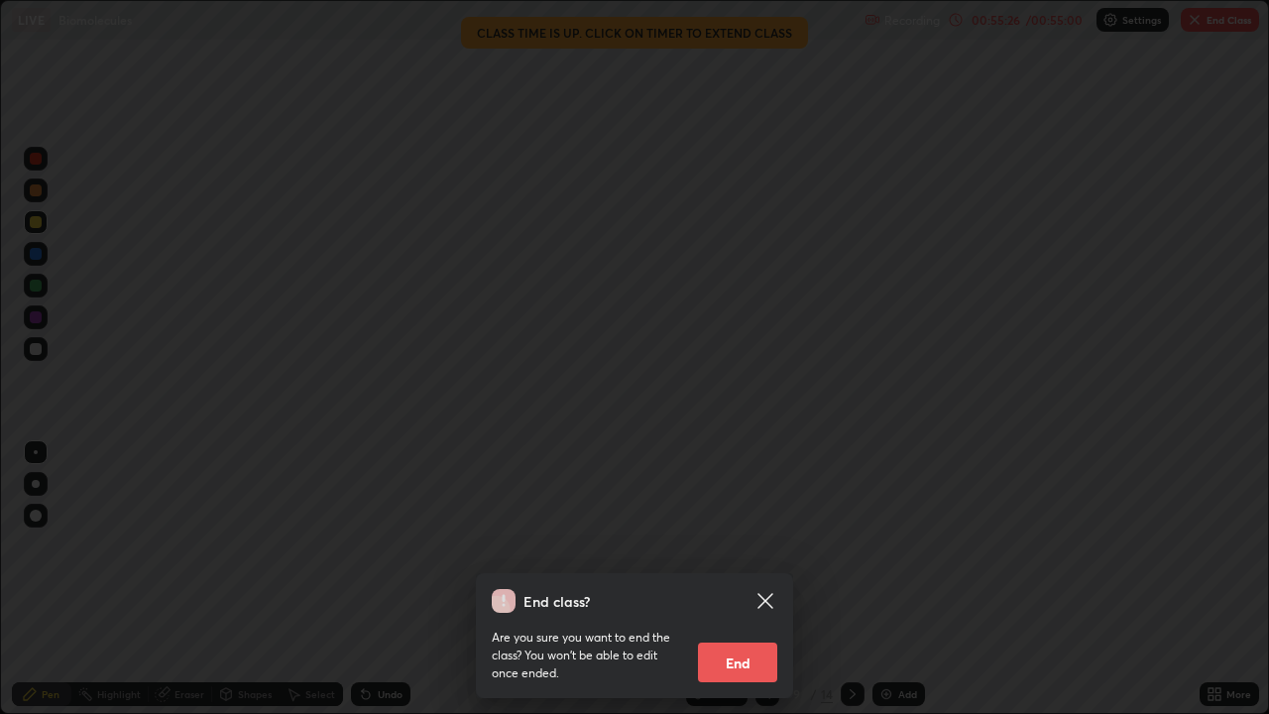
click at [1196, 22] on div at bounding box center [634, 357] width 1269 height 714
click at [1195, 22] on div at bounding box center [634, 357] width 1269 height 714
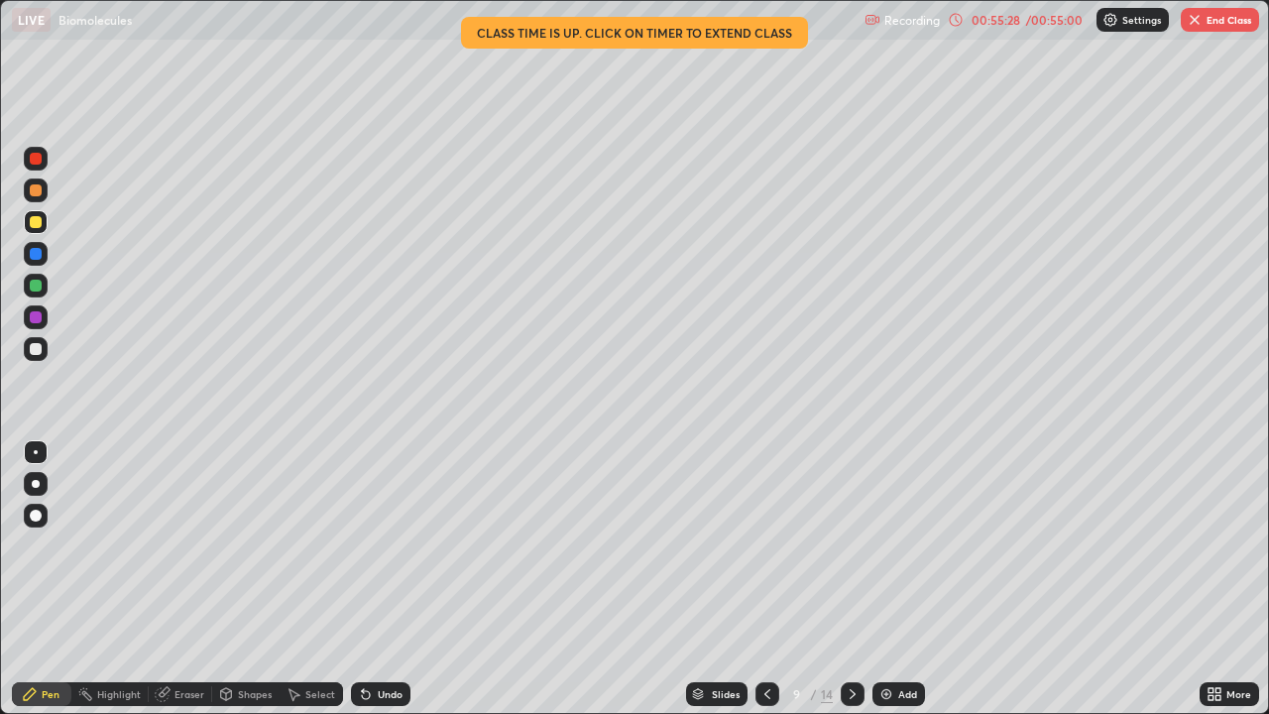
click at [1192, 21] on img "button" at bounding box center [1195, 20] width 16 height 16
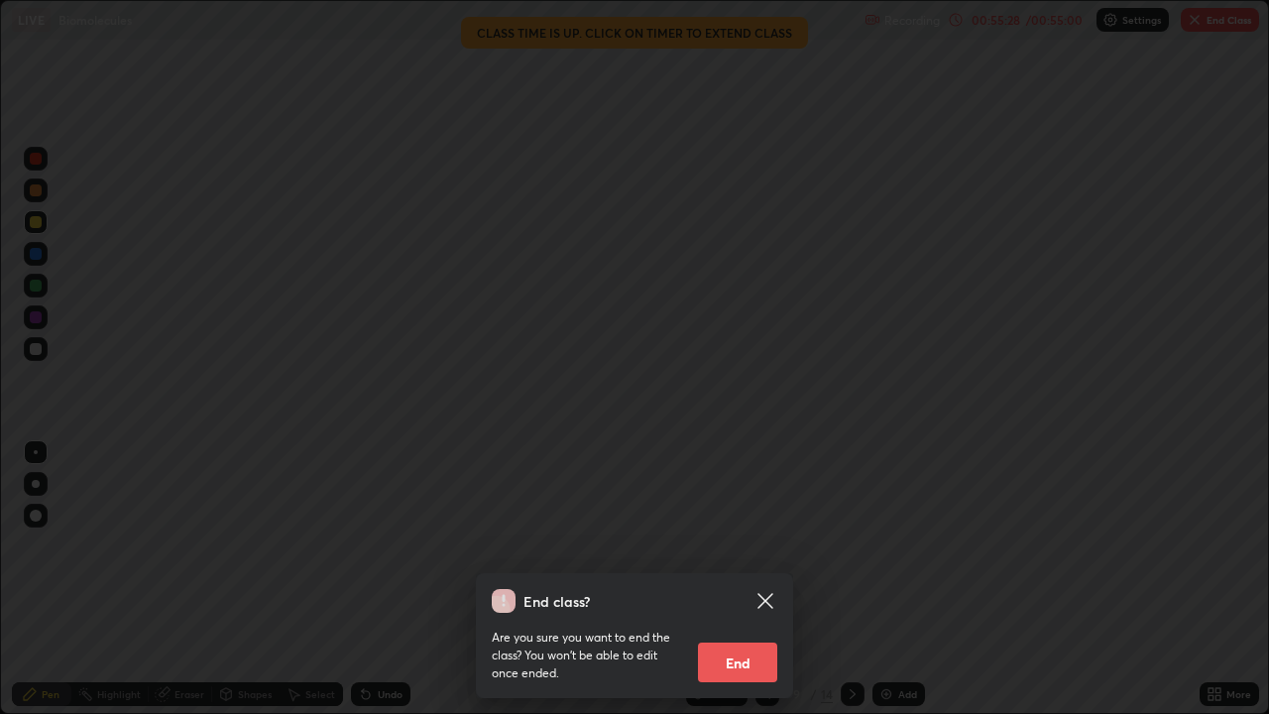
click at [1194, 24] on div at bounding box center [634, 357] width 1269 height 714
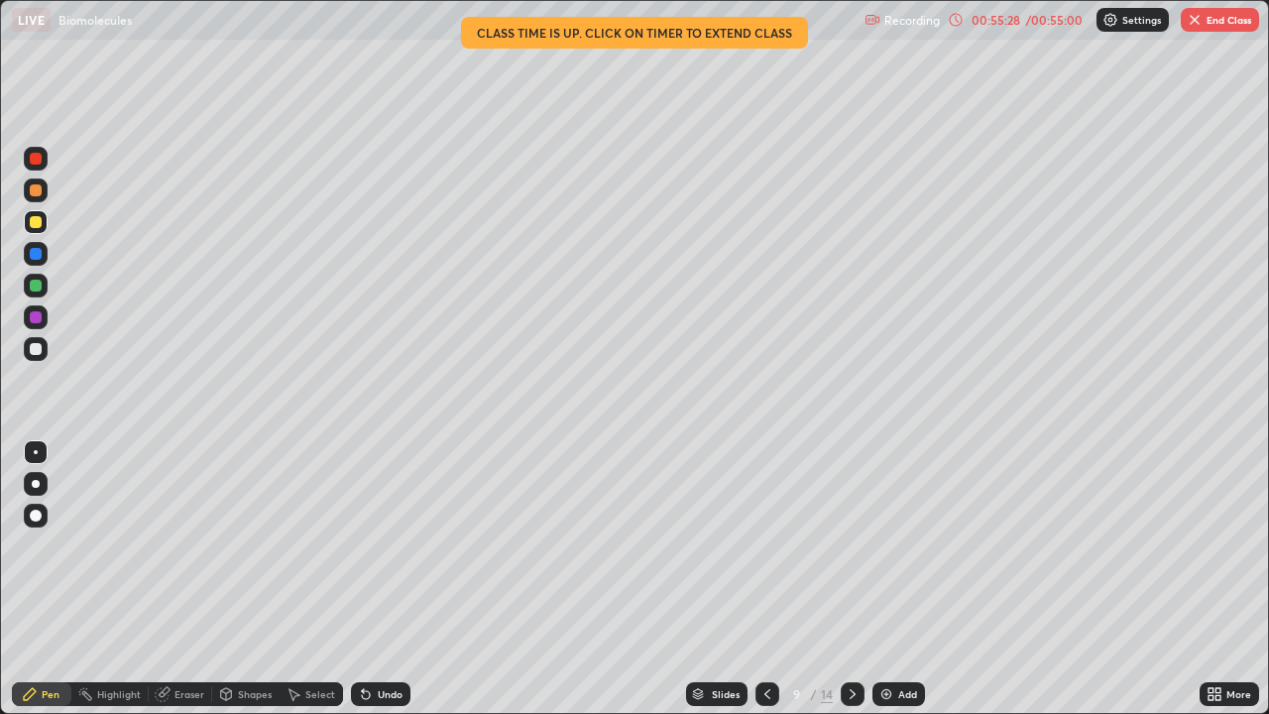
click at [1193, 23] on div at bounding box center [634, 357] width 1269 height 714
click at [1192, 25] on img "button" at bounding box center [1195, 20] width 16 height 16
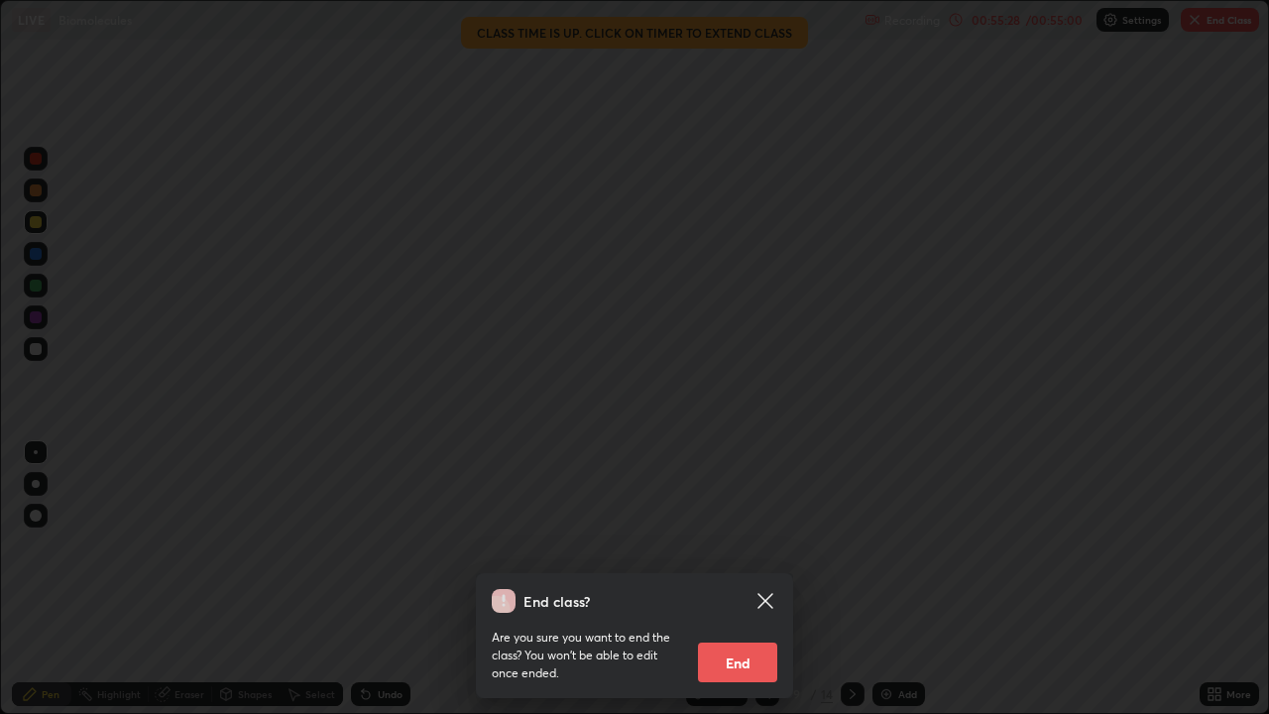
click at [1188, 26] on div at bounding box center [634, 357] width 1269 height 714
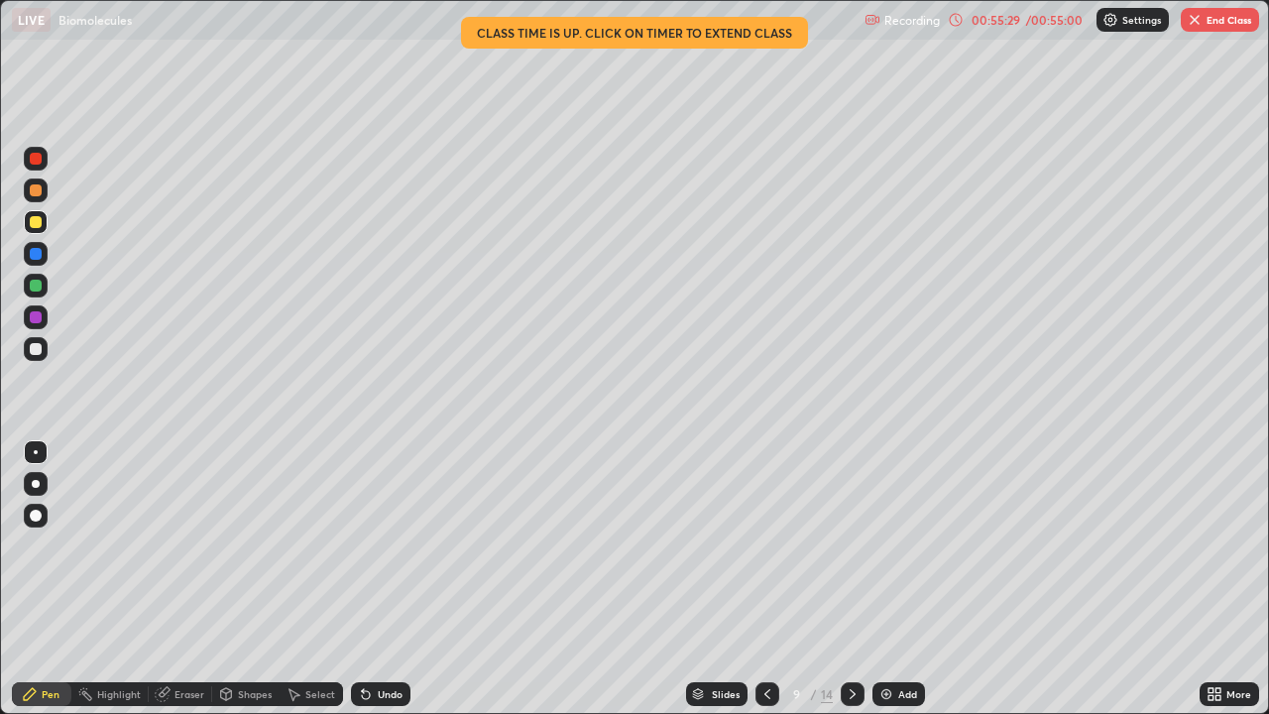
click at [1182, 27] on div at bounding box center [634, 357] width 1269 height 714
click at [1183, 23] on button "End Class" at bounding box center [1220, 20] width 78 height 24
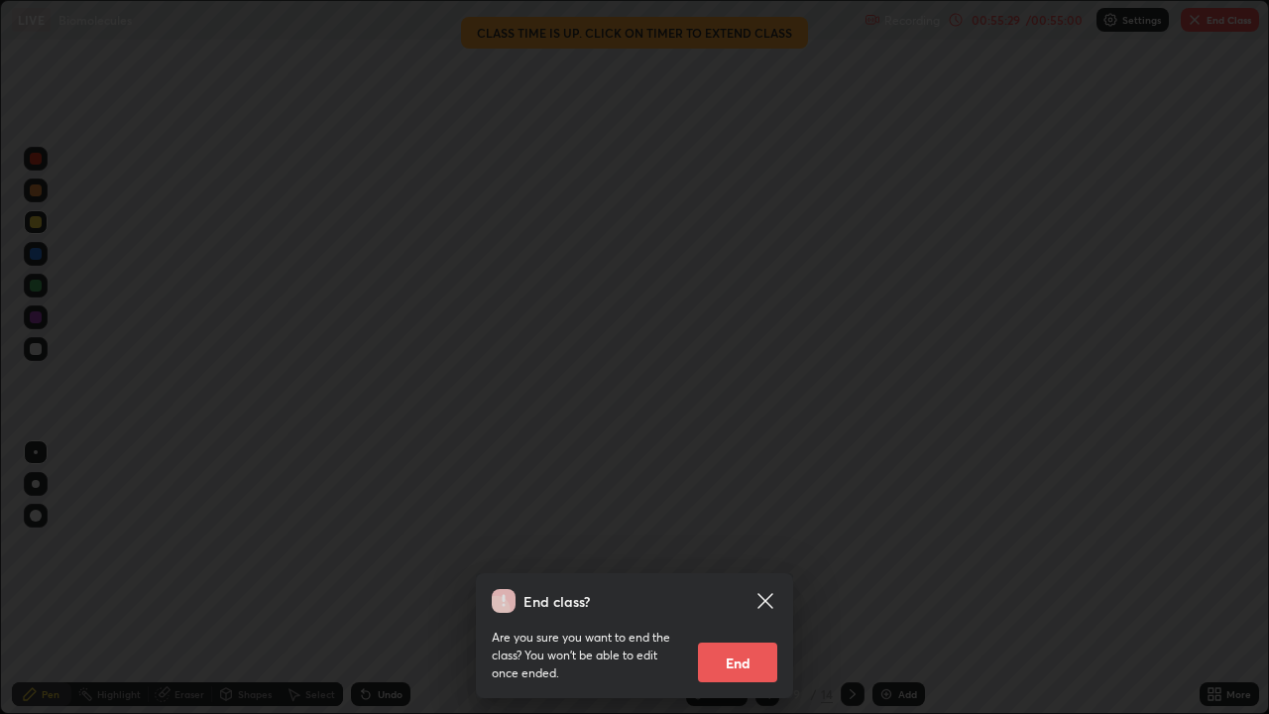
click at [1178, 27] on div at bounding box center [634, 357] width 1269 height 714
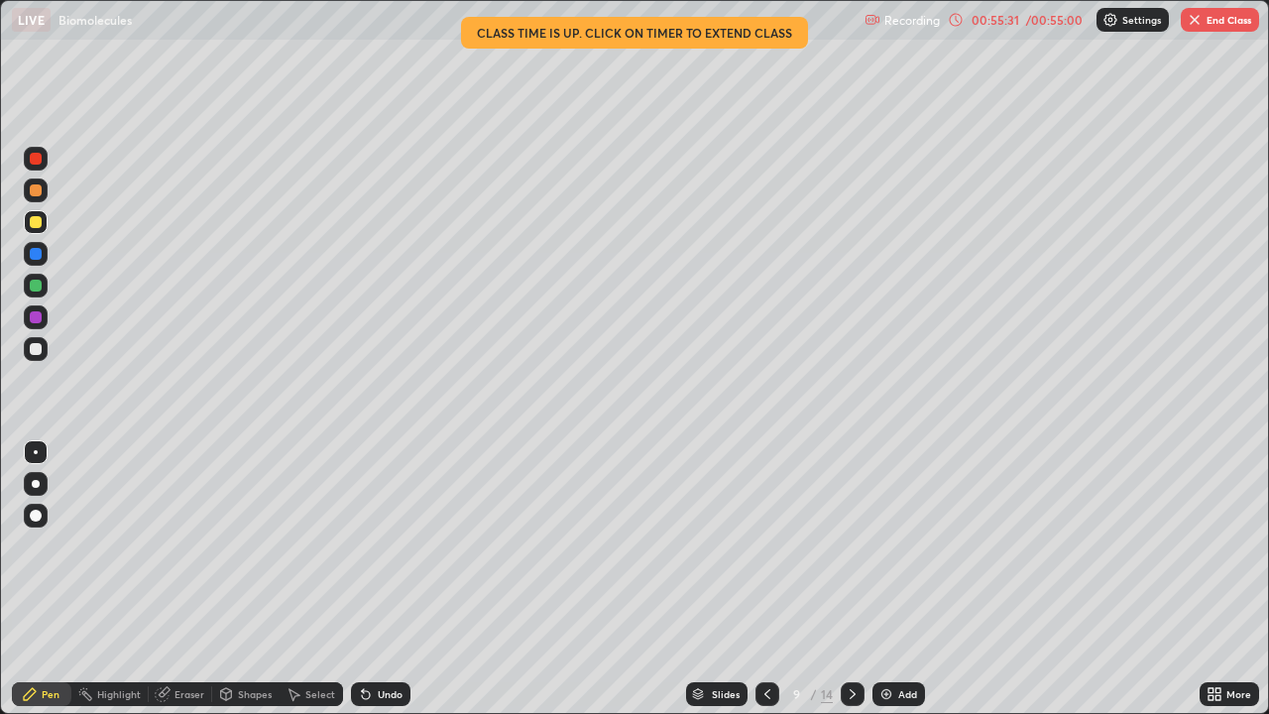
click at [1185, 27] on button "End Class" at bounding box center [1220, 20] width 78 height 24
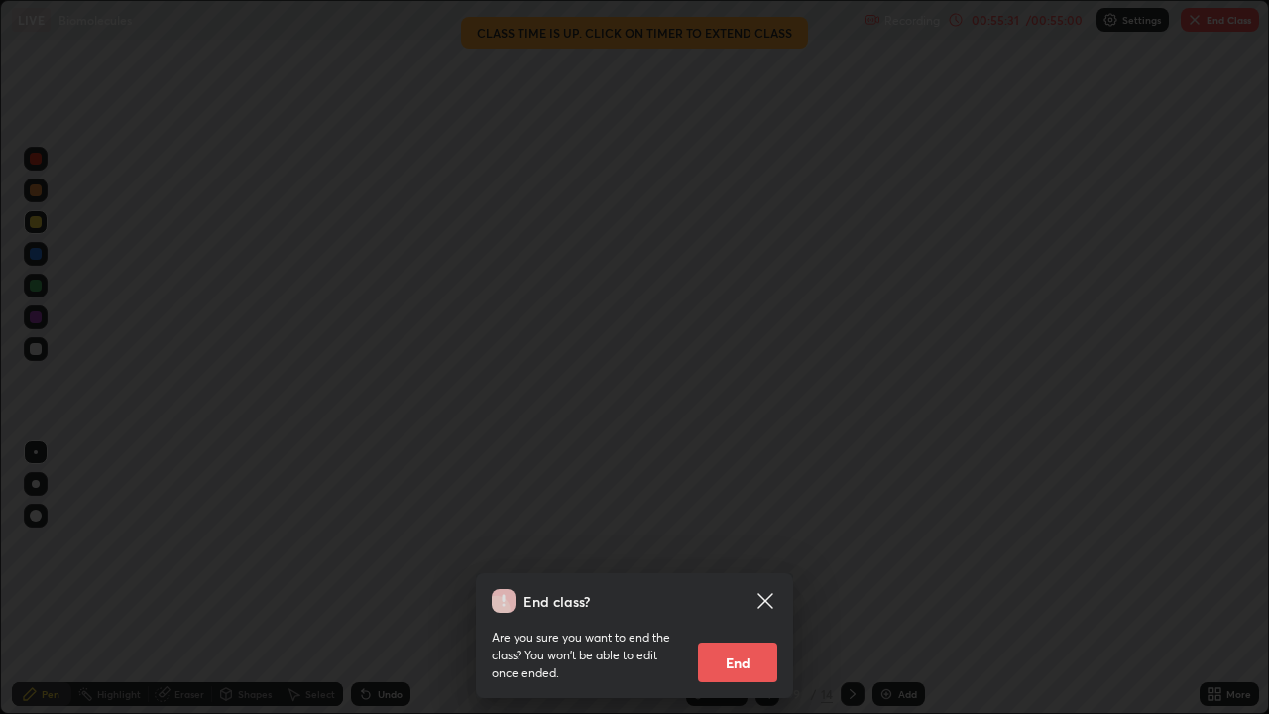
click at [1185, 30] on div at bounding box center [634, 357] width 1269 height 714
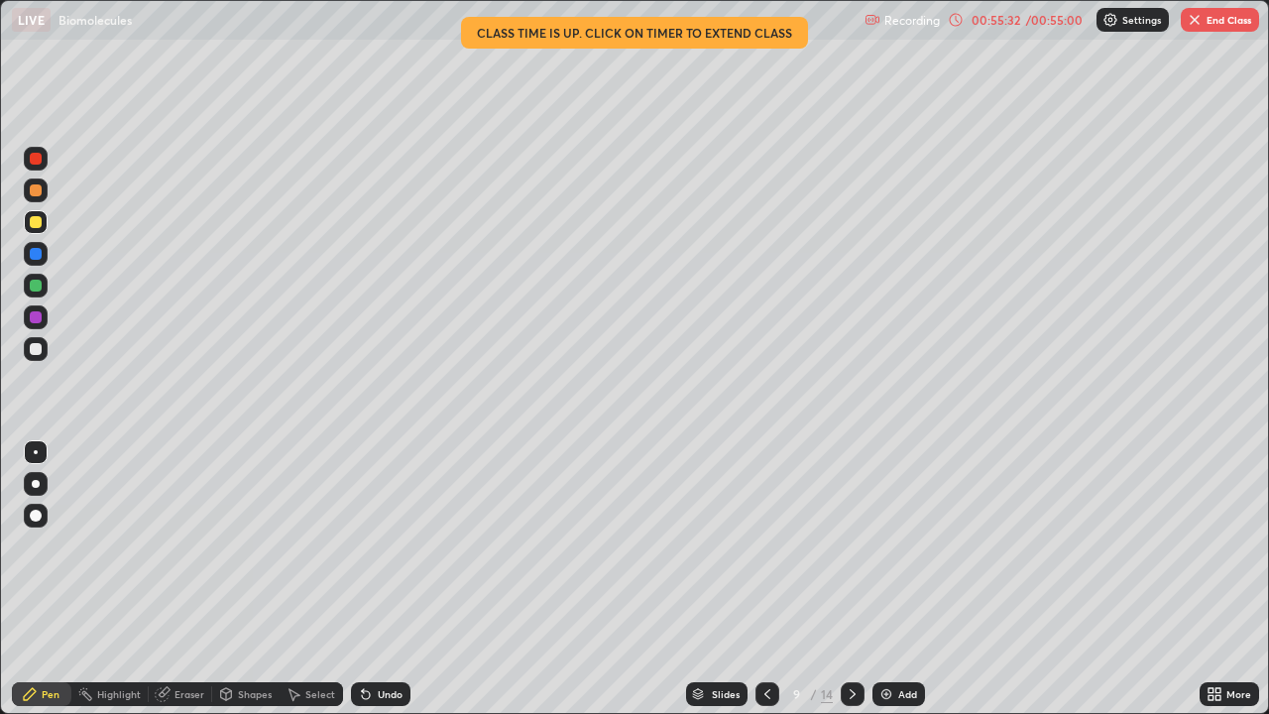
click at [1185, 28] on div at bounding box center [634, 357] width 1269 height 714
click at [1192, 26] on img "button" at bounding box center [1195, 20] width 16 height 16
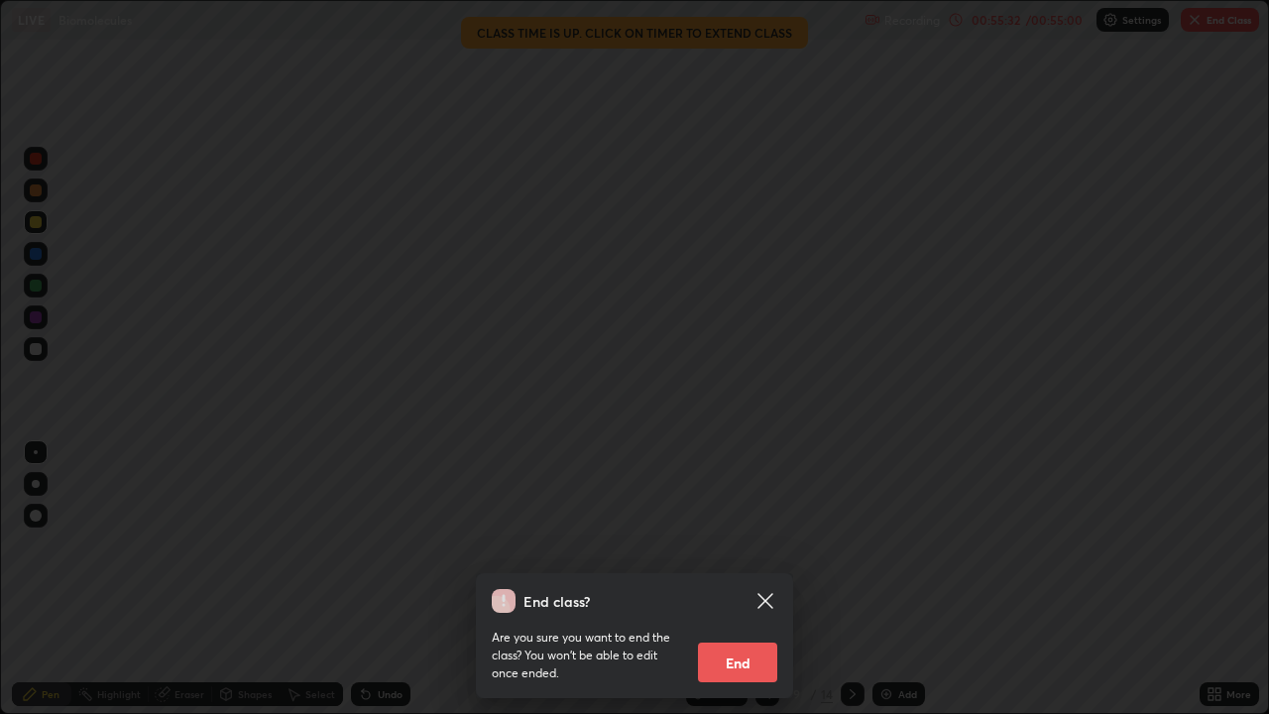
click at [1196, 25] on div at bounding box center [634, 357] width 1269 height 714
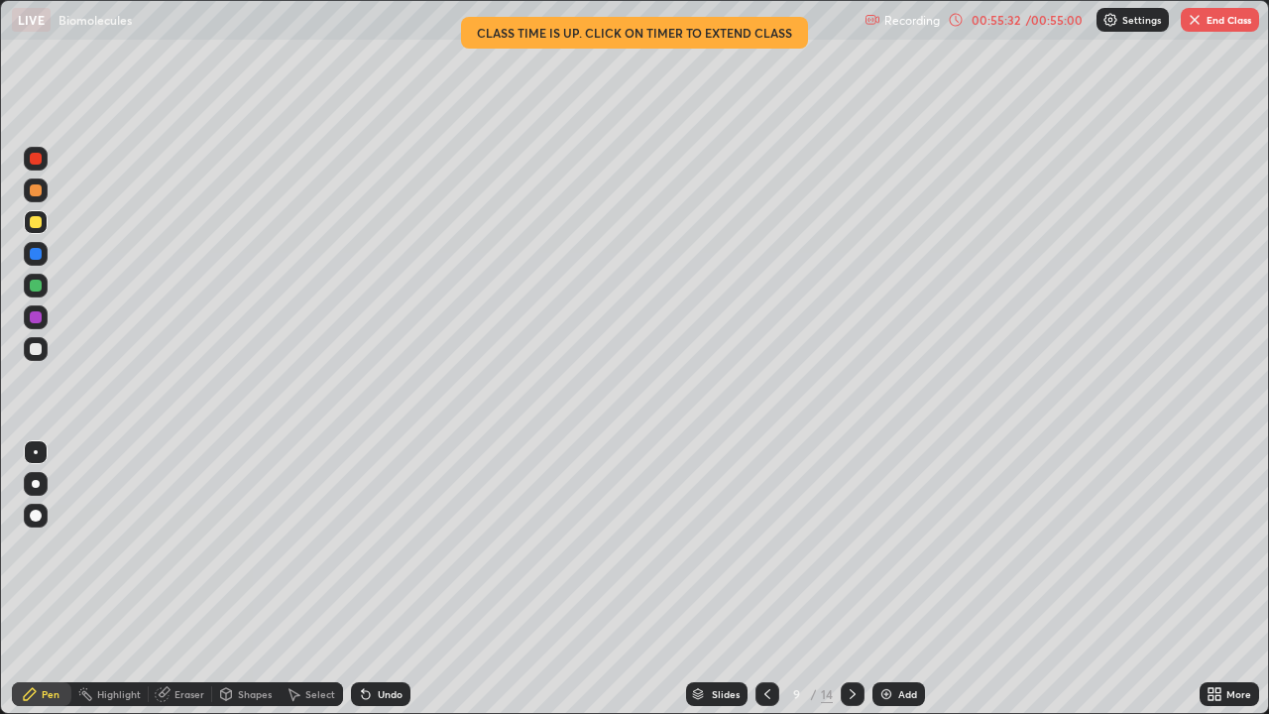
click at [1196, 24] on div at bounding box center [634, 357] width 1269 height 714
click at [1195, 23] on img "button" at bounding box center [1195, 20] width 16 height 16
click at [1195, 24] on div at bounding box center [634, 357] width 1269 height 714
click at [1196, 24] on img "button" at bounding box center [1195, 20] width 16 height 16
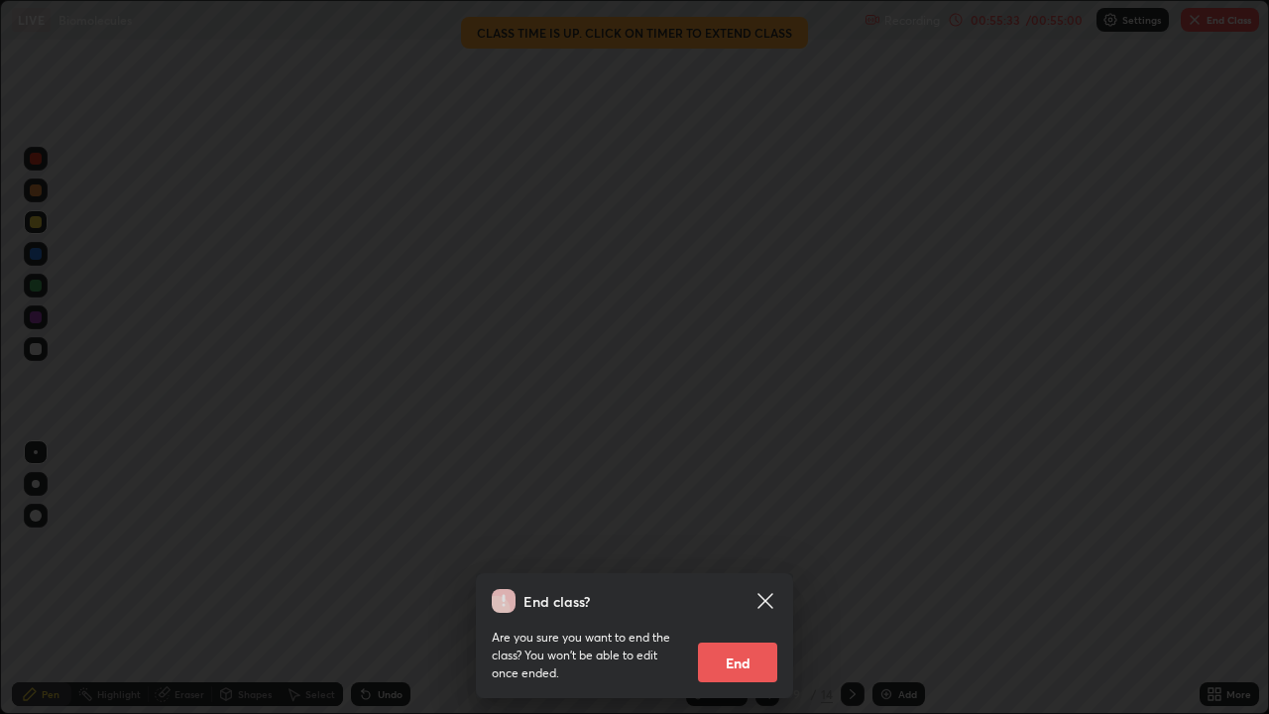
click at [1191, 28] on div at bounding box center [634, 357] width 1269 height 714
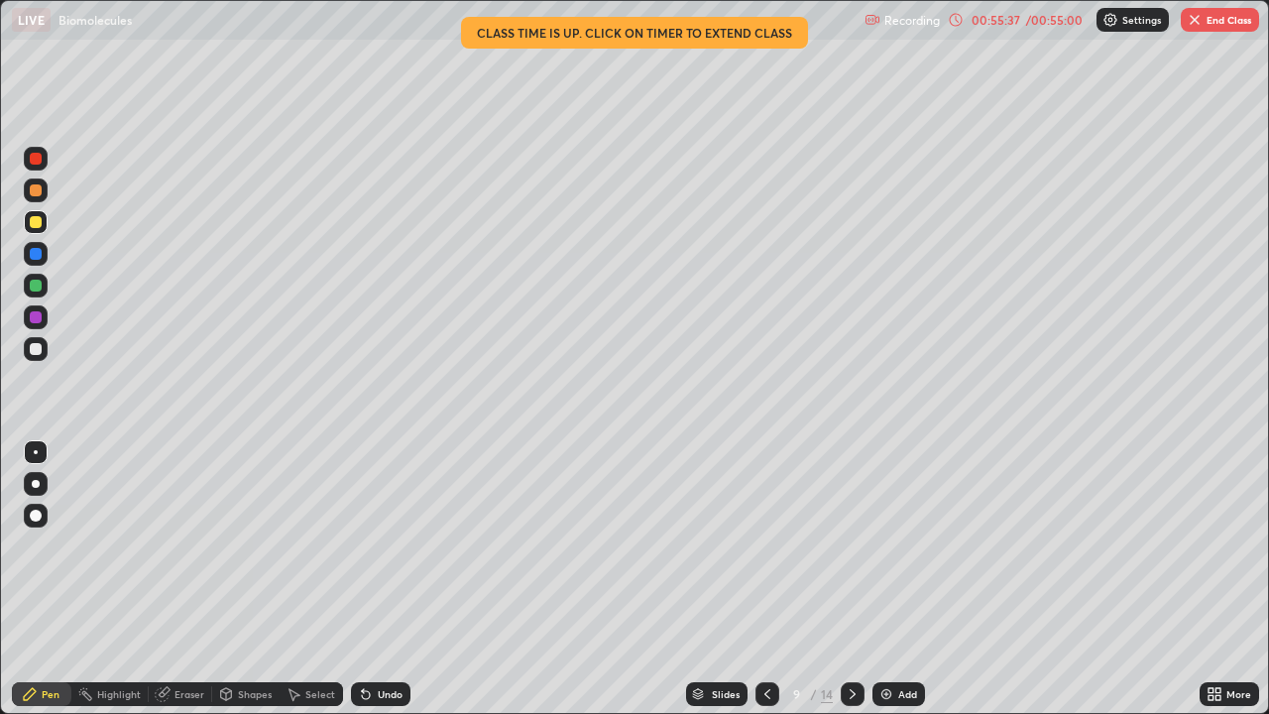
click at [1189, 23] on img "button" at bounding box center [1195, 20] width 16 height 16
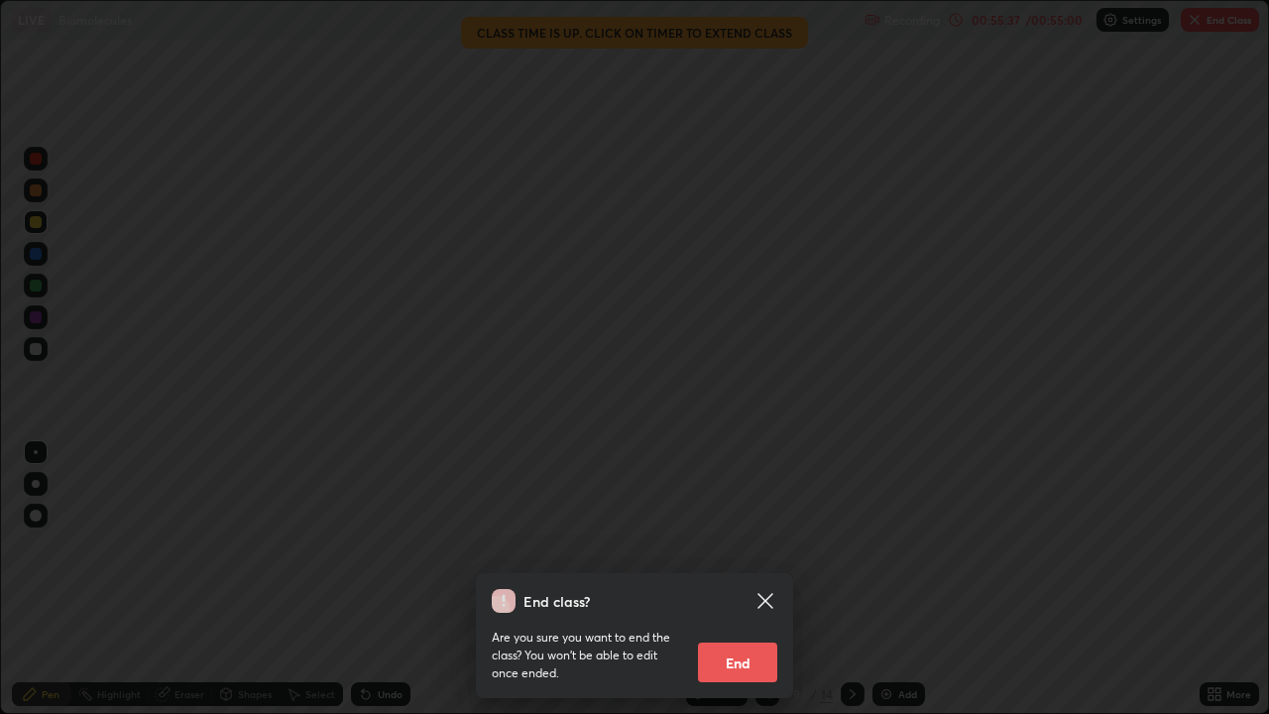
click at [1196, 25] on div "End class? Are you sure you want to end the class? You won’t be able to edit on…" at bounding box center [634, 357] width 1269 height 714
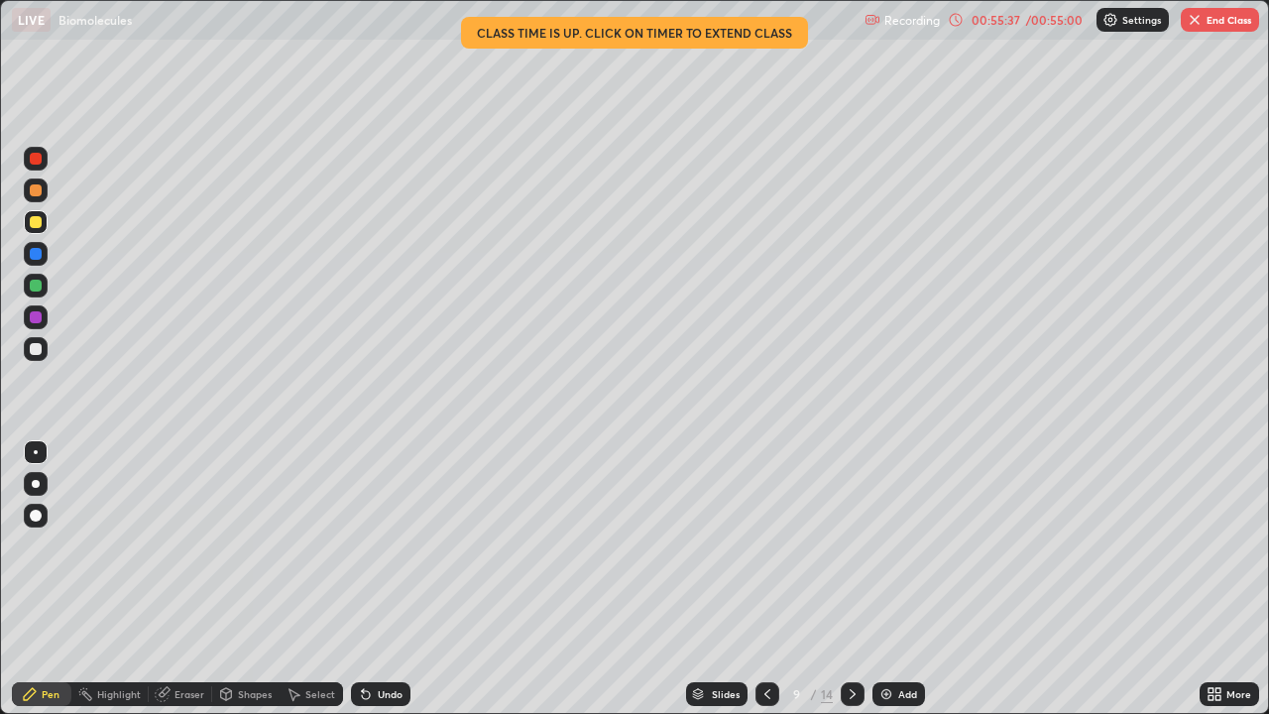
click at [1193, 23] on div at bounding box center [634, 357] width 1269 height 714
click at [1184, 22] on button "End Class" at bounding box center [1220, 20] width 78 height 24
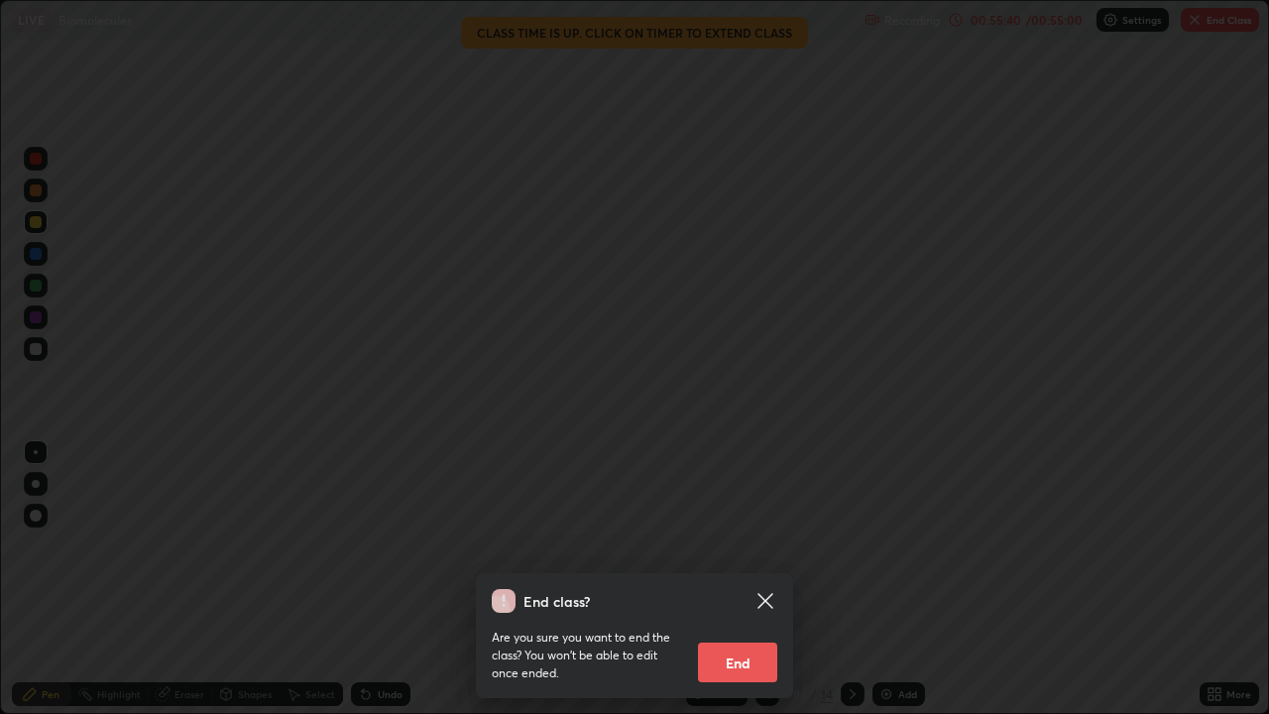
click at [742, 545] on button "End" at bounding box center [737, 663] width 79 height 40
click at [751, 545] on button "End" at bounding box center [737, 663] width 79 height 40
click at [748, 545] on button "End" at bounding box center [737, 663] width 79 height 40
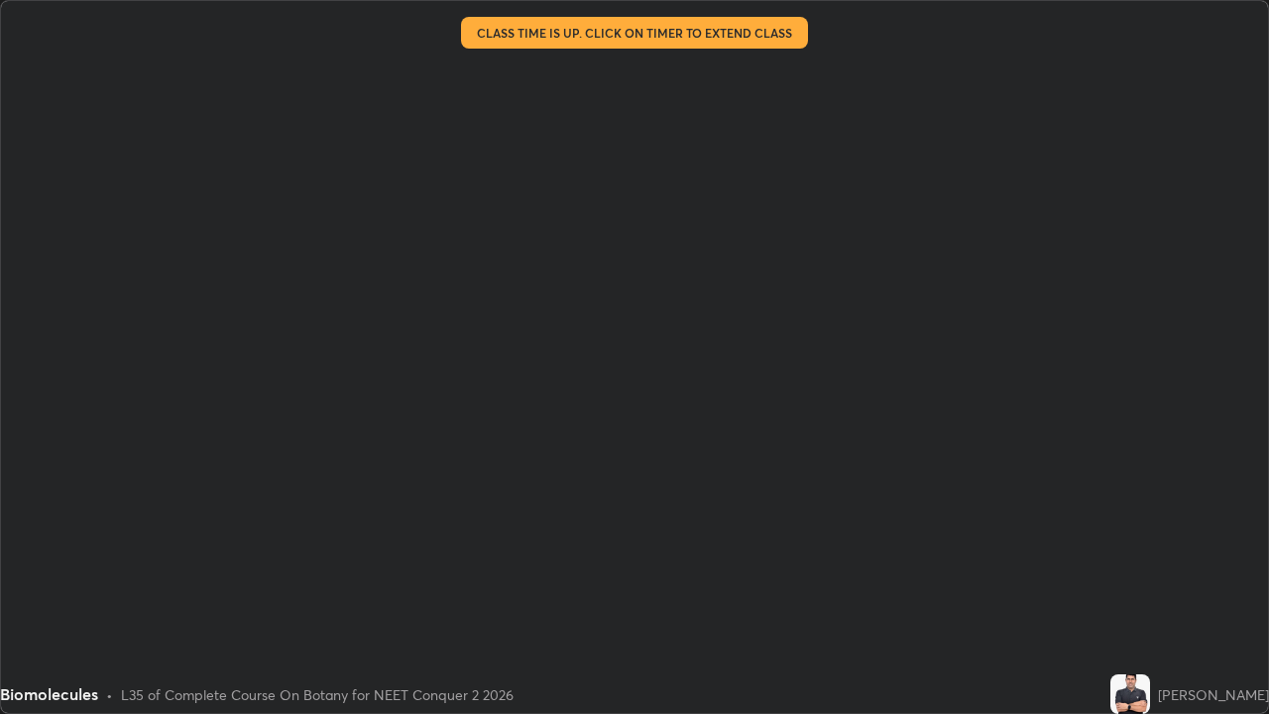
click at [741, 545] on div at bounding box center [635, 357] width 1268 height 712
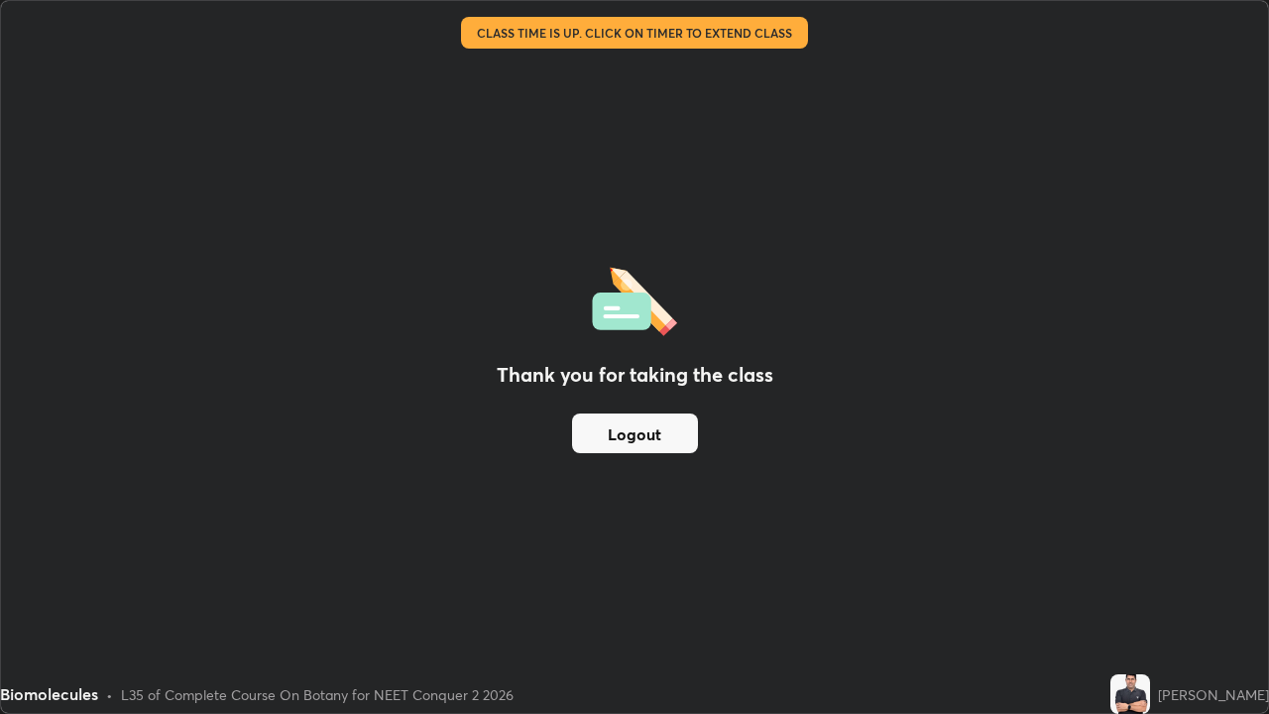
click at [738, 545] on div "Thank you for taking the class Logout" at bounding box center [635, 357] width 1268 height 712
click at [655, 435] on button "Logout" at bounding box center [635, 434] width 126 height 40
click at [653, 427] on button "Logout" at bounding box center [635, 434] width 126 height 40
